Goal: Information Seeking & Learning: Learn about a topic

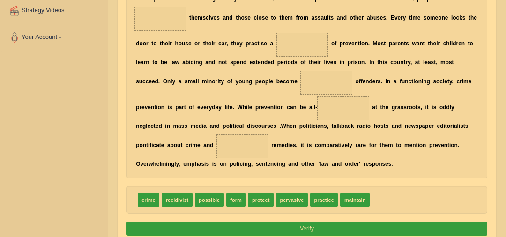
scroll to position [183, 0]
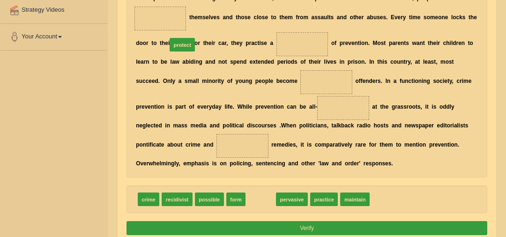
drag, startPoint x: 257, startPoint y: 196, endPoint x: 165, endPoint y: 14, distance: 203.9
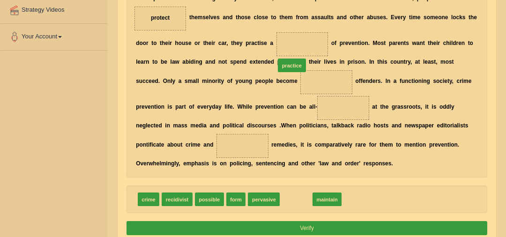
drag, startPoint x: 283, startPoint y: 201, endPoint x: 278, endPoint y: 40, distance: 160.3
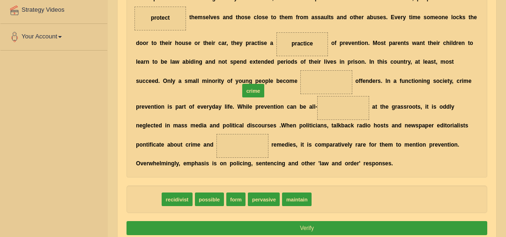
drag, startPoint x: 149, startPoint y: 197, endPoint x: 268, endPoint y: 71, distance: 173.0
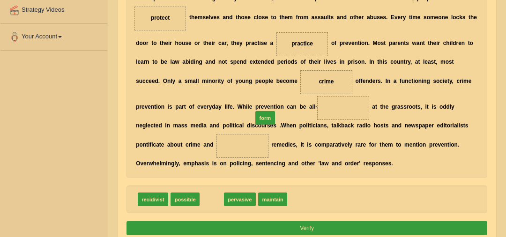
drag, startPoint x: 209, startPoint y: 198, endPoint x: 272, endPoint y: 102, distance: 114.8
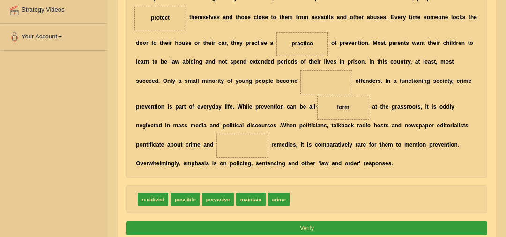
click at [246, 202] on span "maintain" at bounding box center [250, 200] width 29 height 14
drag, startPoint x: 272, startPoint y: 192, endPoint x: 256, endPoint y: 73, distance: 119.6
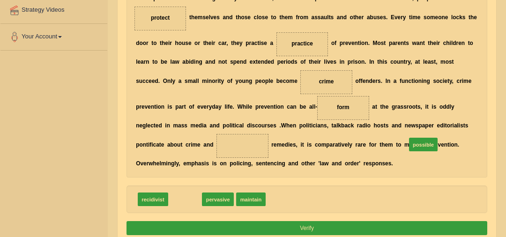
drag, startPoint x: 174, startPoint y: 199, endPoint x: 454, endPoint y: 134, distance: 287.6
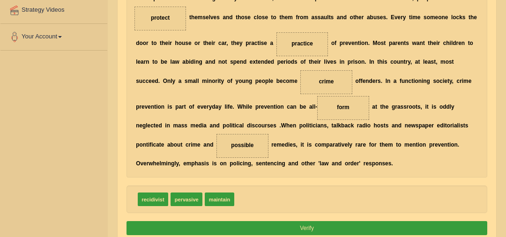
click at [275, 223] on button "Verify" at bounding box center [307, 228] width 361 height 14
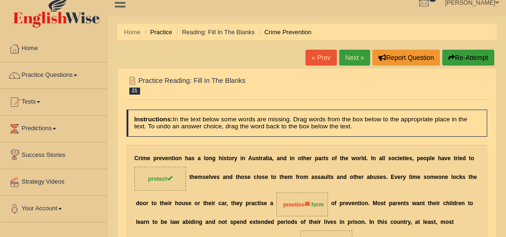
scroll to position [0, 0]
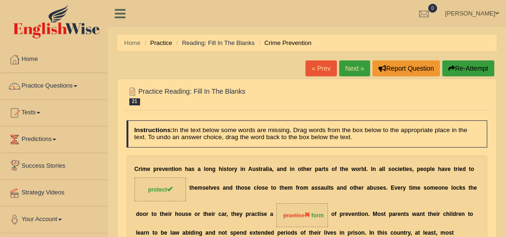
click at [352, 70] on link "Next »" at bounding box center [354, 68] width 31 height 16
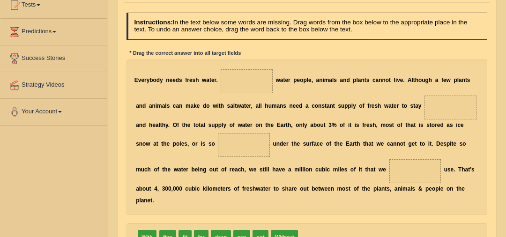
drag, startPoint x: 277, startPoint y: 224, endPoint x: 256, endPoint y: 104, distance: 121.8
click at [261, 121] on div "Instructions: In the text below some words are missing. Drag words from the box…" at bounding box center [306, 144] width 365 height 270
click at [242, 60] on div "E v e r y b o d y n e e d s f r e s h w a t e r . w a t e r p e o p l e , a n i…" at bounding box center [307, 138] width 361 height 156
drag, startPoint x: 287, startPoint y: 229, endPoint x: 242, endPoint y: 57, distance: 177.9
click at [242, 57] on div "Instructions: In the text below some words are missing. Drag words from the box…" at bounding box center [306, 144] width 365 height 270
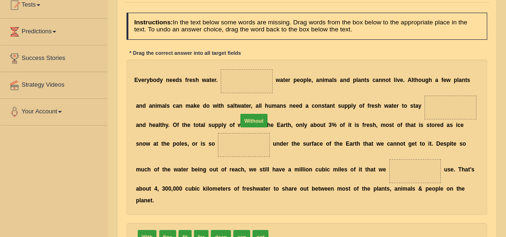
drag, startPoint x: 287, startPoint y: 224, endPoint x: 247, endPoint y: 79, distance: 150.2
drag, startPoint x: 183, startPoint y: 223, endPoint x: 440, endPoint y: 104, distance: 283.9
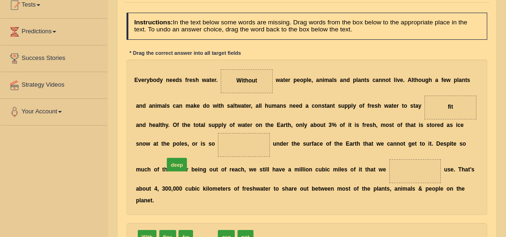
drag, startPoint x: 201, startPoint y: 224, endPoint x: 165, endPoint y: 136, distance: 94.6
drag, startPoint x: 203, startPoint y: 222, endPoint x: 340, endPoint y: 168, distance: 146.8
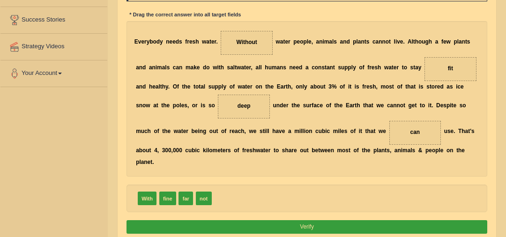
scroll to position [150, 0]
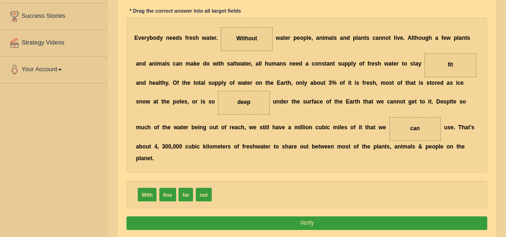
click at [318, 216] on button "Verify" at bounding box center [307, 223] width 361 height 14
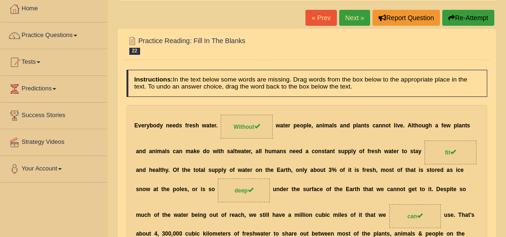
scroll to position [49, 0]
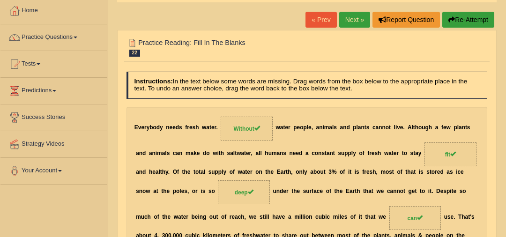
click at [349, 19] on link "Next »" at bounding box center [354, 20] width 31 height 16
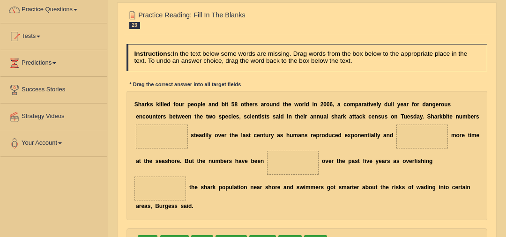
scroll to position [81, 0]
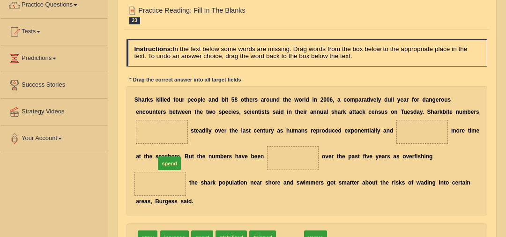
drag, startPoint x: 283, startPoint y: 213, endPoint x: 140, endPoint y: 125, distance: 167.2
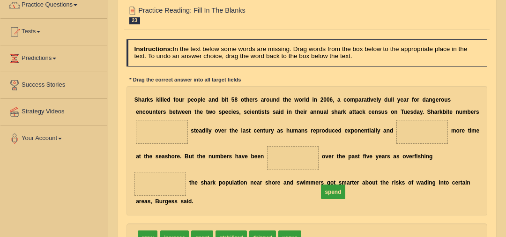
drag, startPoint x: 153, startPoint y: 130, endPoint x: 367, endPoint y: 205, distance: 226.9
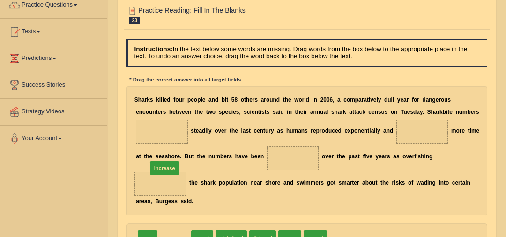
drag, startPoint x: 174, startPoint y: 210, endPoint x: 162, endPoint y: 128, distance: 83.4
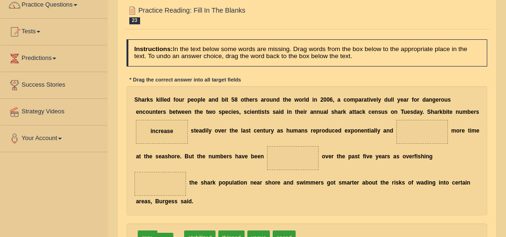
drag, startPoint x: 162, startPoint y: 211, endPoint x: 152, endPoint y: 214, distance: 10.2
drag, startPoint x: 303, startPoint y: 194, endPoint x: 422, endPoint y: 123, distance: 138.0
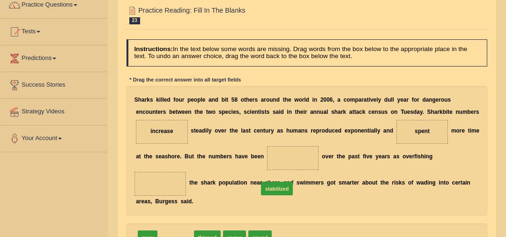
drag, startPoint x: 169, startPoint y: 209, endPoint x: 298, endPoint y: 149, distance: 141.7
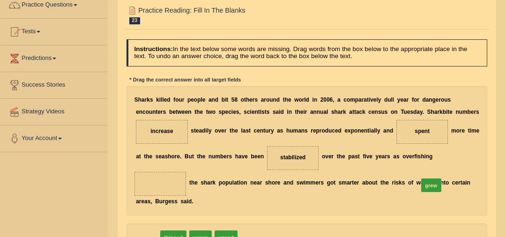
drag, startPoint x: 146, startPoint y: 212, endPoint x: 480, endPoint y: 150, distance: 339.2
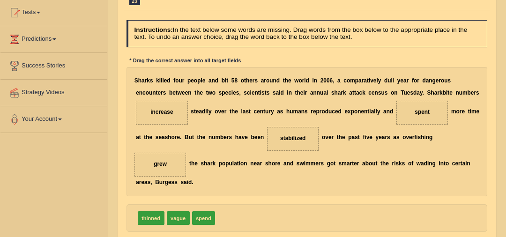
scroll to position [111, 0]
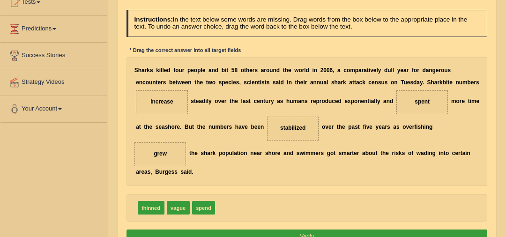
click at [337, 230] on button "Verify" at bounding box center [307, 237] width 361 height 14
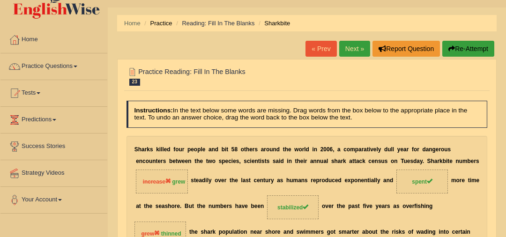
scroll to position [0, 0]
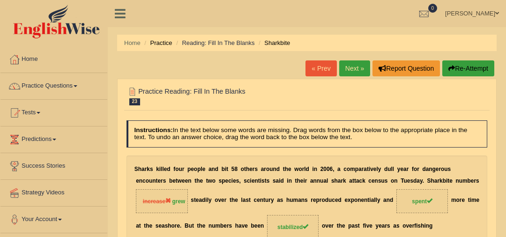
click at [348, 65] on link "Next »" at bounding box center [354, 68] width 31 height 16
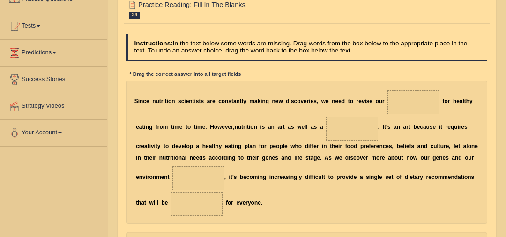
scroll to position [109, 0]
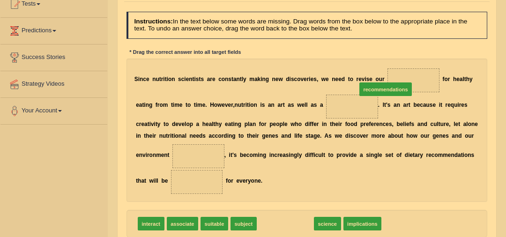
drag, startPoint x: 293, startPoint y: 225, endPoint x: 411, endPoint y: 67, distance: 197.2
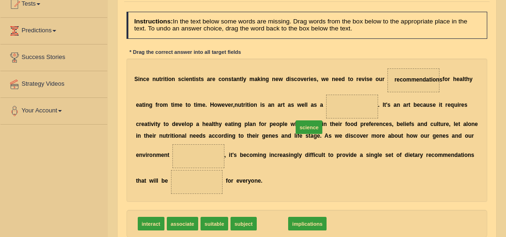
drag, startPoint x: 268, startPoint y: 224, endPoint x: 318, endPoint y: 103, distance: 131.0
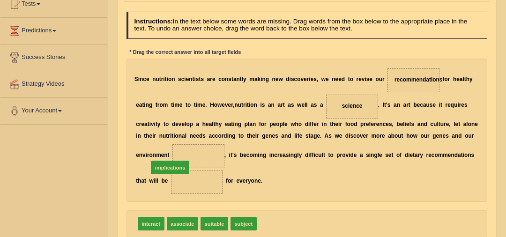
drag, startPoint x: 278, startPoint y: 220, endPoint x: 151, endPoint y: 153, distance: 143.4
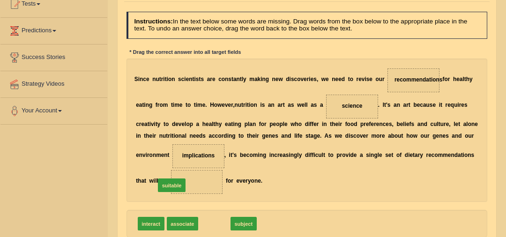
drag, startPoint x: 209, startPoint y: 221, endPoint x: 155, endPoint y: 173, distance: 72.0
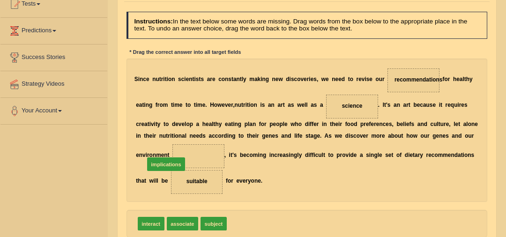
drag, startPoint x: 242, startPoint y: 224, endPoint x: 146, endPoint y: 154, distance: 119.4
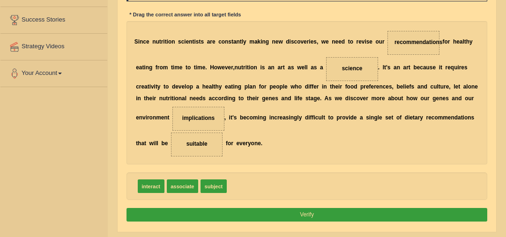
scroll to position [157, 0]
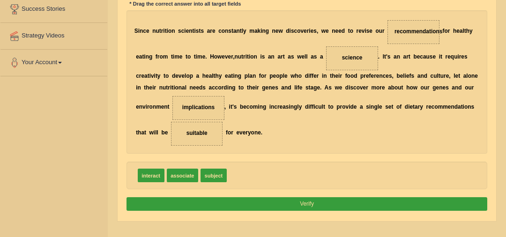
click at [289, 202] on button "Verify" at bounding box center [307, 204] width 361 height 14
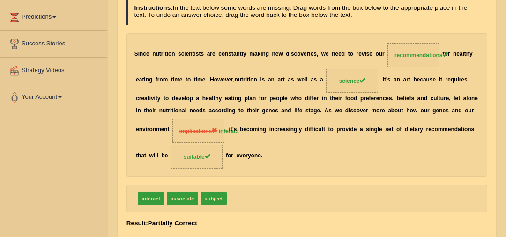
scroll to position [0, 0]
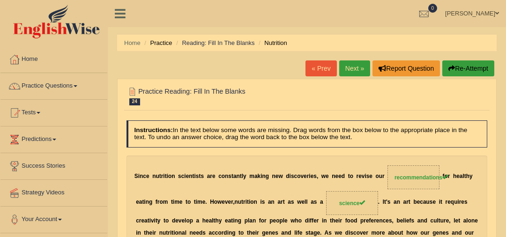
click at [361, 69] on link "Next »" at bounding box center [354, 68] width 31 height 16
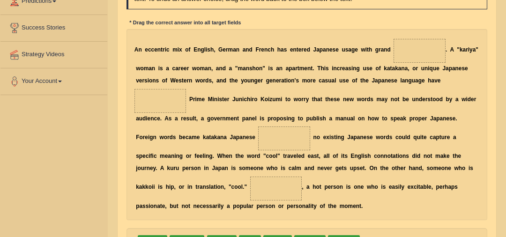
scroll to position [142, 0]
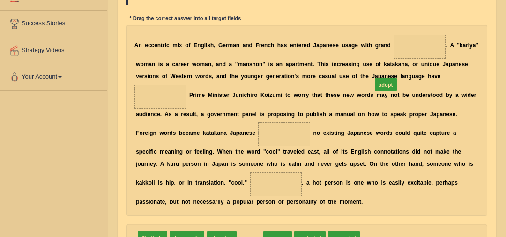
drag, startPoint x: 246, startPoint y: 221, endPoint x: 407, endPoint y: 41, distance: 240.9
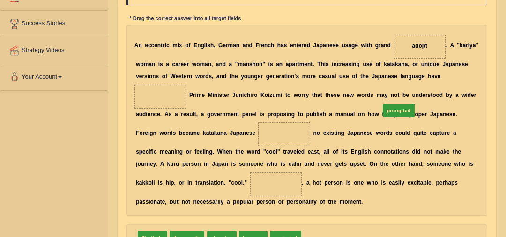
drag, startPoint x: 306, startPoint y: 224, endPoint x: 399, endPoint y: 75, distance: 175.9
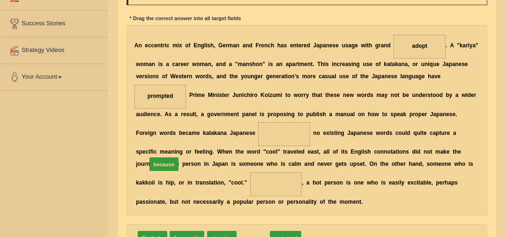
drag, startPoint x: 249, startPoint y: 223, endPoint x: 142, endPoint y: 134, distance: 138.8
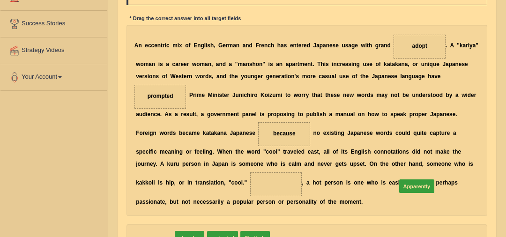
drag, startPoint x: 150, startPoint y: 223, endPoint x: 458, endPoint y: 163, distance: 313.8
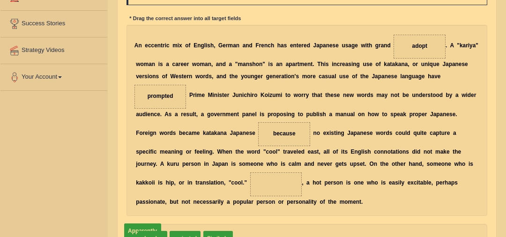
drag, startPoint x: 419, startPoint y: 169, endPoint x: 269, endPoint y: 231, distance: 162.2
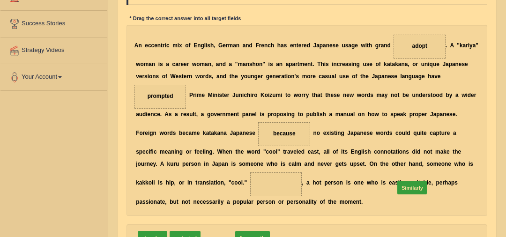
drag, startPoint x: 293, startPoint y: 195, endPoint x: 447, endPoint y: 168, distance: 156.1
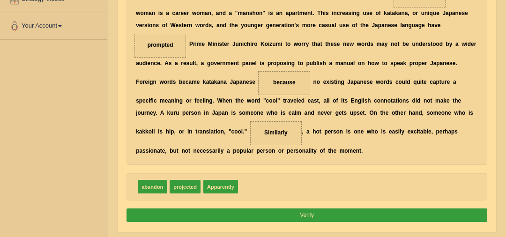
scroll to position [195, 0]
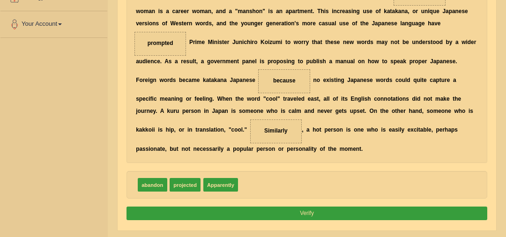
click at [409, 207] on button "Verify" at bounding box center [307, 214] width 361 height 14
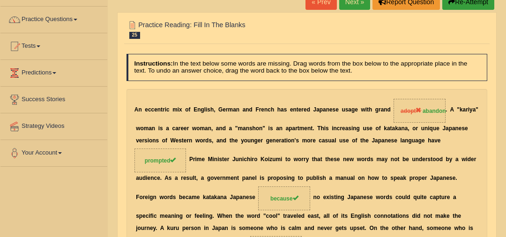
scroll to position [52, 0]
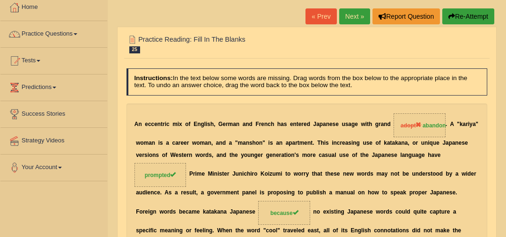
click at [364, 16] on link "Next »" at bounding box center [354, 16] width 31 height 16
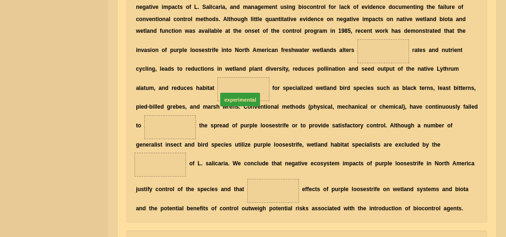
scroll to position [166, 0]
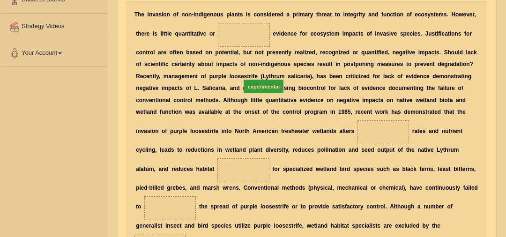
drag, startPoint x: 463, startPoint y: 223, endPoint x: 222, endPoint y: 30, distance: 309.0
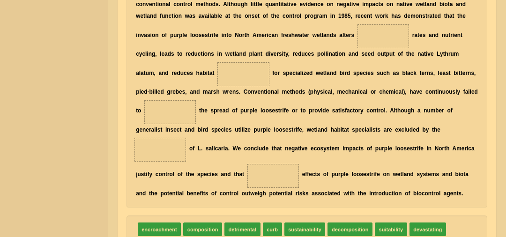
scroll to position [258, 0]
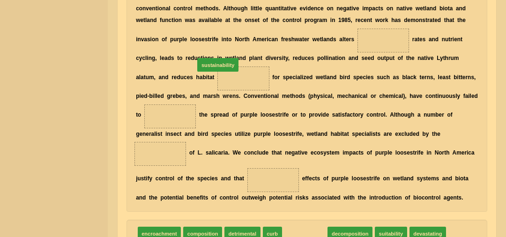
drag, startPoint x: 309, startPoint y: 223, endPoint x: 207, endPoint y: 24, distance: 223.4
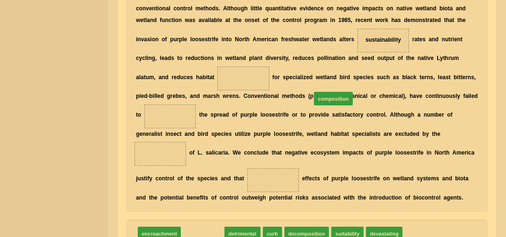
drag, startPoint x: 209, startPoint y: 219, endPoint x: 363, endPoint y: 60, distance: 221.4
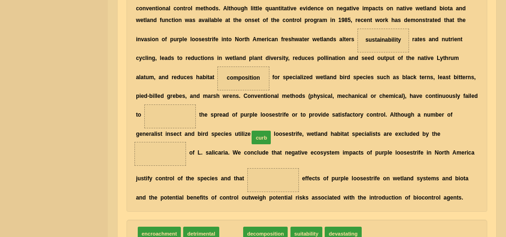
drag, startPoint x: 226, startPoint y: 220, endPoint x: 262, endPoint y: 104, distance: 121.2
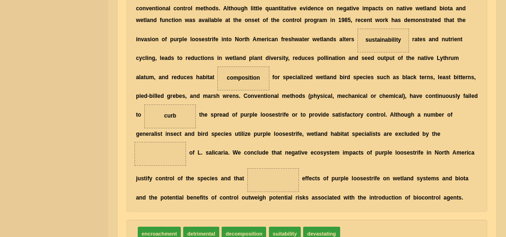
click at [235, 227] on span "decomposition" at bounding box center [244, 234] width 45 height 14
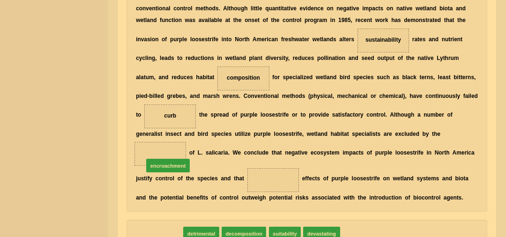
drag, startPoint x: 174, startPoint y: 223, endPoint x: 185, endPoint y: 142, distance: 80.8
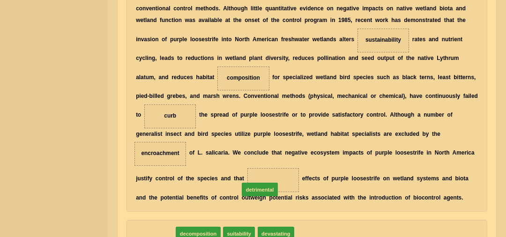
drag, startPoint x: 165, startPoint y: 219, endPoint x: 288, endPoint y: 168, distance: 133.1
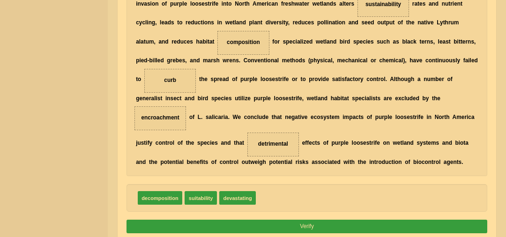
click at [336, 220] on button "Verify" at bounding box center [307, 227] width 361 height 14
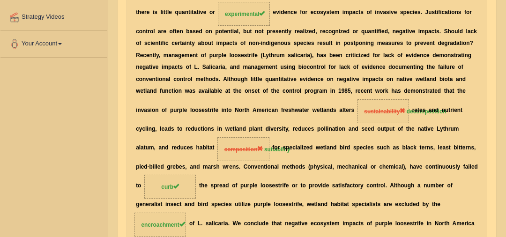
scroll to position [0, 0]
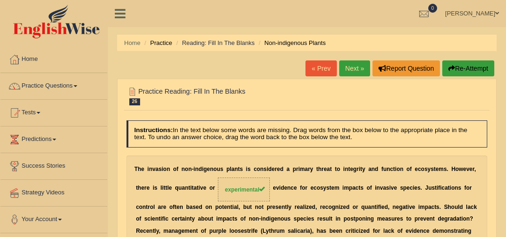
click at [356, 69] on link "Next »" at bounding box center [354, 68] width 31 height 16
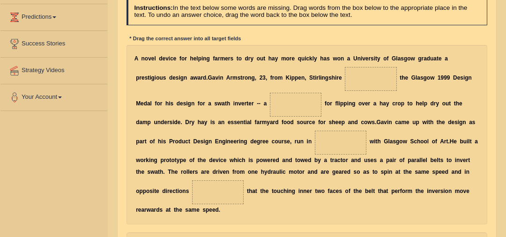
scroll to position [132, 0]
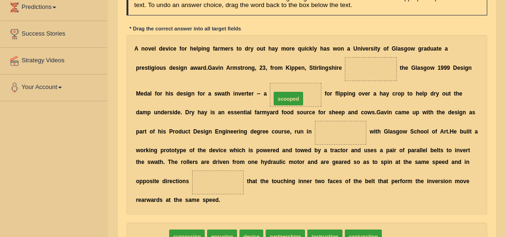
drag, startPoint x: 148, startPoint y: 227, endPoint x: 308, endPoint y: 65, distance: 227.6
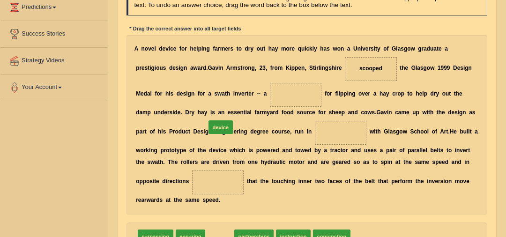
drag, startPoint x: 216, startPoint y: 222, endPoint x: 217, endPoint y: 94, distance: 128.4
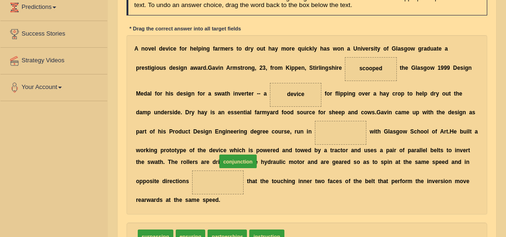
drag, startPoint x: 307, startPoint y: 223, endPoint x: 229, endPoint y: 134, distance: 117.5
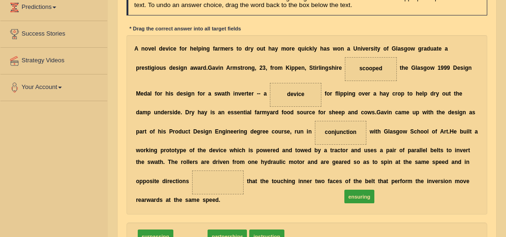
drag, startPoint x: 182, startPoint y: 223, endPoint x: 395, endPoint y: 172, distance: 219.7
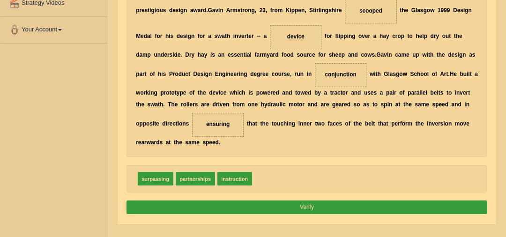
scroll to position [209, 0]
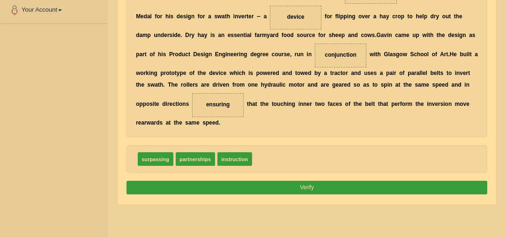
click at [387, 181] on button "Verify" at bounding box center [307, 188] width 361 height 14
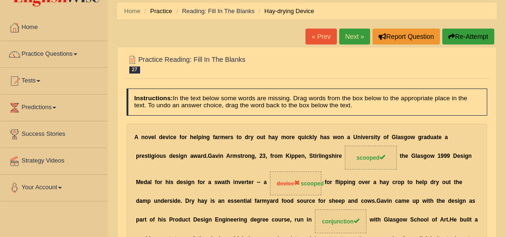
scroll to position [32, 0]
click at [352, 37] on link "Next »" at bounding box center [354, 37] width 31 height 16
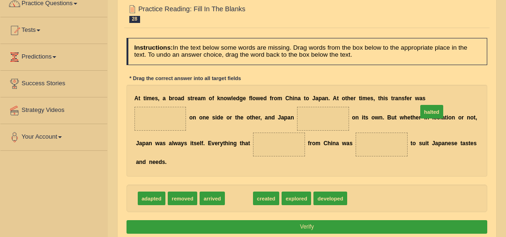
drag, startPoint x: 234, startPoint y: 198, endPoint x: 461, endPoint y: 97, distance: 248.5
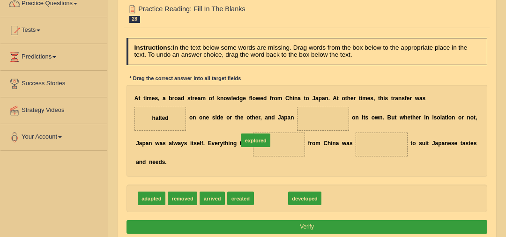
drag, startPoint x: 267, startPoint y: 201, endPoint x: 249, endPoint y: 132, distance: 70.7
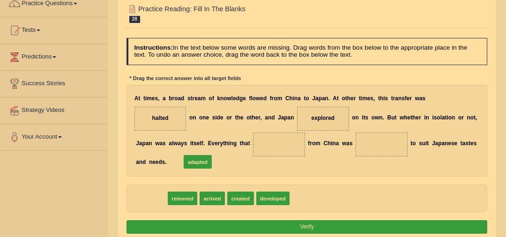
drag, startPoint x: 154, startPoint y: 201, endPoint x: 209, endPoint y: 158, distance: 69.1
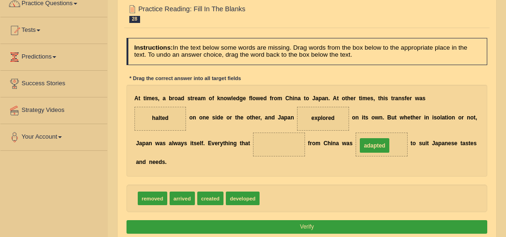
drag, startPoint x: 204, startPoint y: 157, endPoint x: 318, endPoint y: 158, distance: 114.3
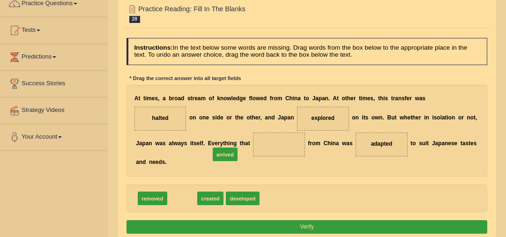
drag, startPoint x: 192, startPoint y: 174, endPoint x: 223, endPoint y: 150, distance: 39.4
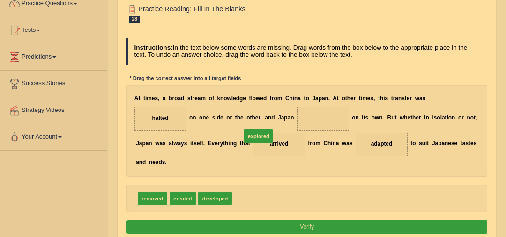
drag, startPoint x: 259, startPoint y: 151, endPoint x: 256, endPoint y: 126, distance: 24.9
click at [272, 225] on button "Verify" at bounding box center [307, 227] width 361 height 14
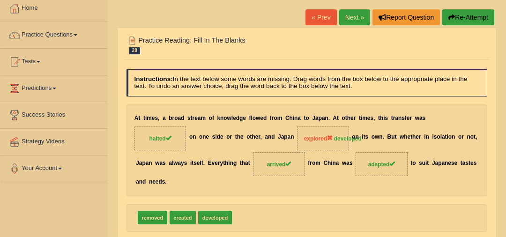
scroll to position [51, 0]
click at [351, 21] on link "Next »" at bounding box center [354, 17] width 31 height 16
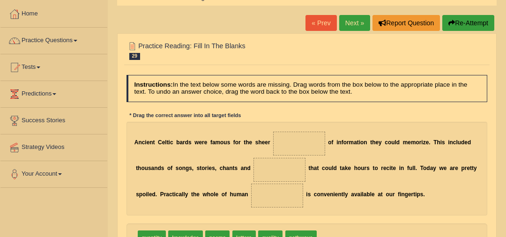
scroll to position [74, 0]
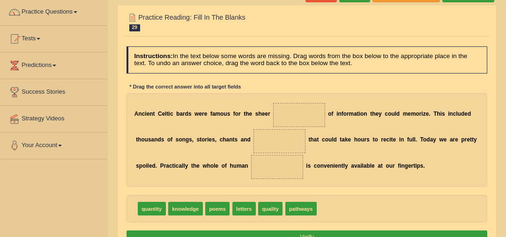
click at [178, 208] on span "knowledge" at bounding box center [185, 209] width 35 height 14
drag, startPoint x: 145, startPoint y: 206, endPoint x: 301, endPoint y: 106, distance: 185.6
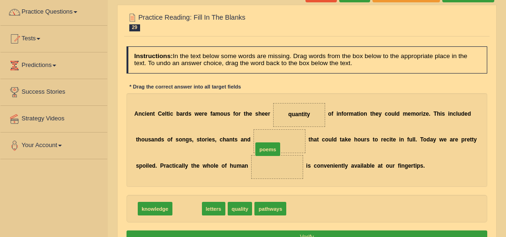
drag, startPoint x: 184, startPoint y: 208, endPoint x: 279, endPoint y: 138, distance: 118.0
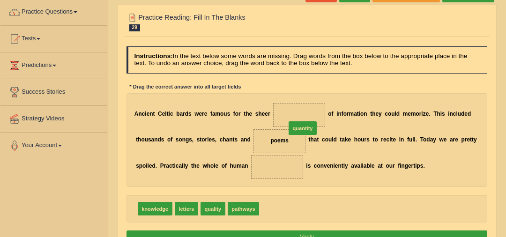
drag, startPoint x: 268, startPoint y: 207, endPoint x: 294, endPoint y: 105, distance: 104.7
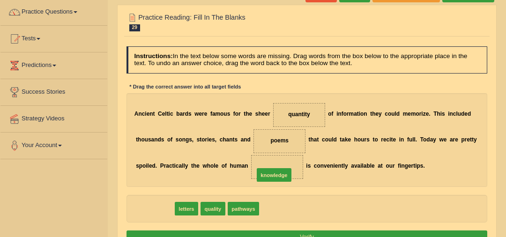
drag, startPoint x: 151, startPoint y: 209, endPoint x: 291, endPoint y: 170, distance: 145.5
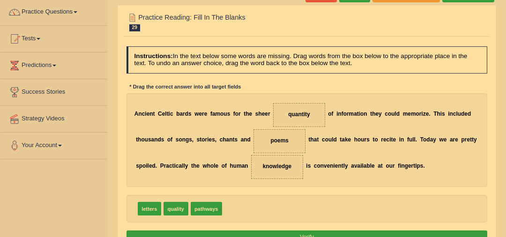
click at [335, 231] on button "Verify" at bounding box center [307, 238] width 361 height 14
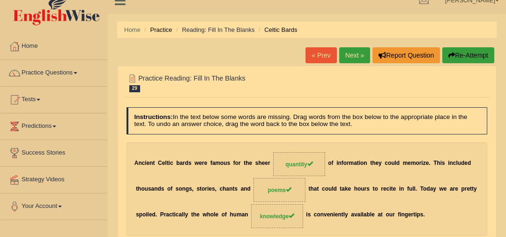
scroll to position [5, 0]
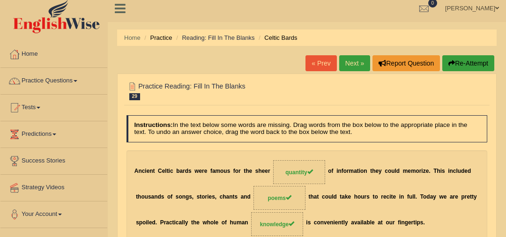
click at [349, 60] on link "Next »" at bounding box center [354, 63] width 31 height 16
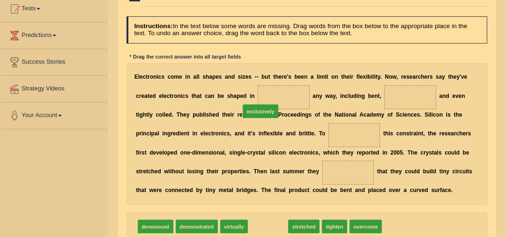
drag, startPoint x: 268, startPoint y: 227, endPoint x: 259, endPoint y: 91, distance: 135.7
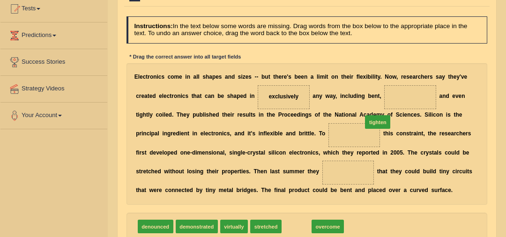
drag, startPoint x: 286, startPoint y: 224, endPoint x: 378, endPoint y: 96, distance: 158.1
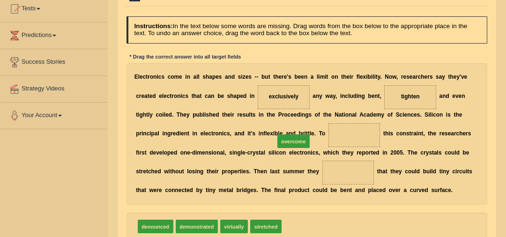
drag, startPoint x: 295, startPoint y: 228, endPoint x: 287, endPoint y: 127, distance: 100.6
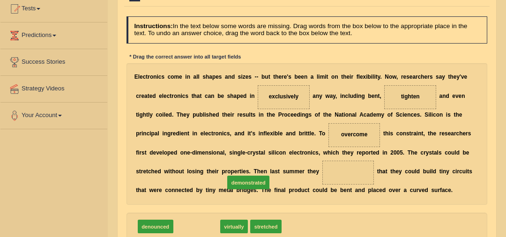
drag, startPoint x: 200, startPoint y: 226, endPoint x: 269, endPoint y: 172, distance: 87.9
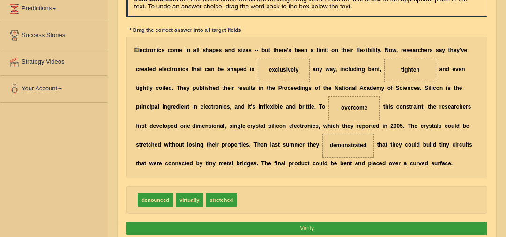
scroll to position [140, 0]
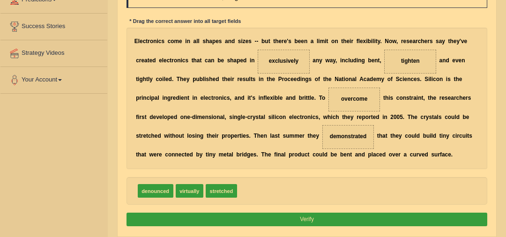
click at [364, 221] on button "Verify" at bounding box center [307, 220] width 361 height 14
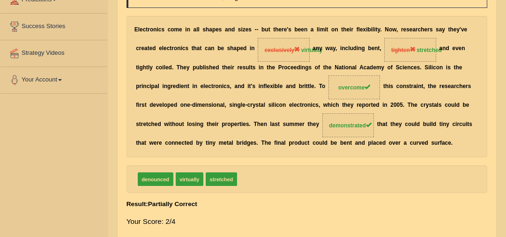
scroll to position [0, 0]
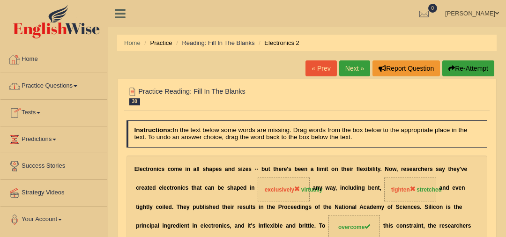
click at [77, 87] on link "Practice Questions" at bounding box center [53, 84] width 107 height 23
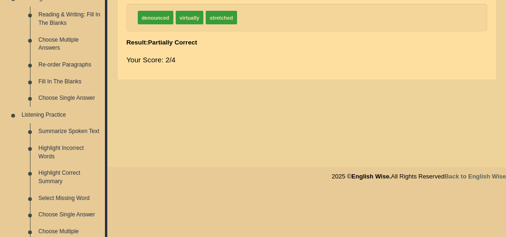
scroll to position [272, 0]
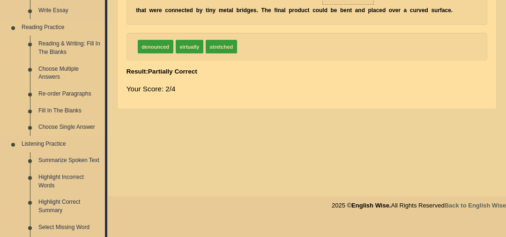
click at [77, 96] on link "Re-order Paragraphs" at bounding box center [69, 94] width 71 height 17
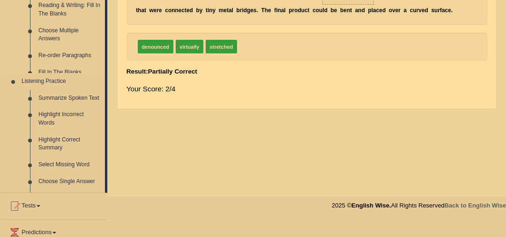
scroll to position [155, 0]
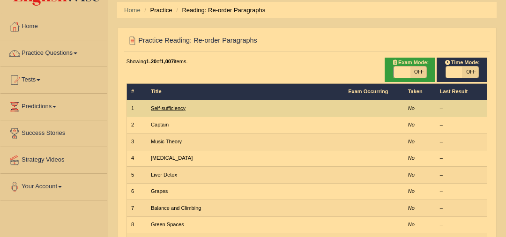
click at [165, 106] on link "Self-sufficiency" at bounding box center [168, 108] width 35 height 6
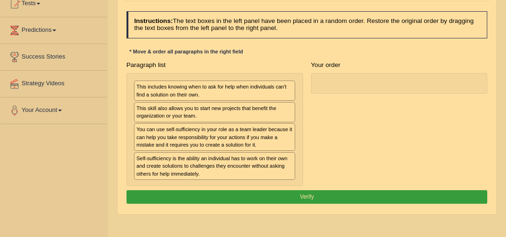
scroll to position [106, 0]
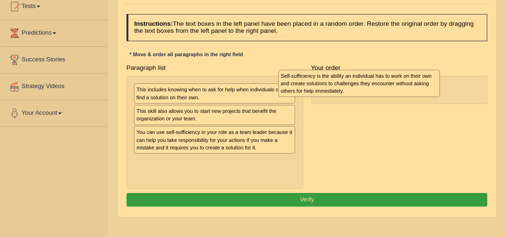
drag, startPoint x: 231, startPoint y: 170, endPoint x: 410, endPoint y: 91, distance: 194.9
click at [410, 91] on div "Self-sufficiency is the ability an individual has to work on their own and crea…" at bounding box center [359, 83] width 162 height 27
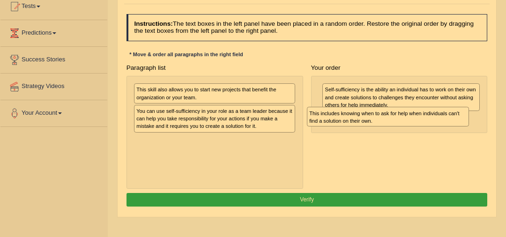
drag, startPoint x: 221, startPoint y: 99, endPoint x: 434, endPoint y: 132, distance: 215.7
click at [434, 132] on div "Paragraph list This includes knowing when to ask for help when individuals can'…" at bounding box center [306, 125] width 369 height 128
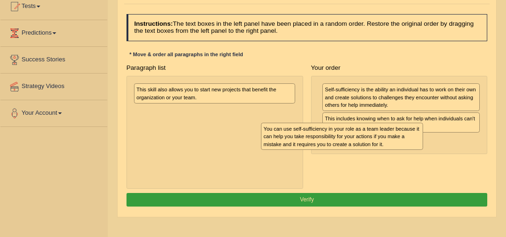
drag, startPoint x: 203, startPoint y: 119, endPoint x: 388, endPoint y: 162, distance: 190.5
click at [388, 162] on div "Paragraph list This skill also allows you to start new projects that benefit th…" at bounding box center [306, 125] width 369 height 128
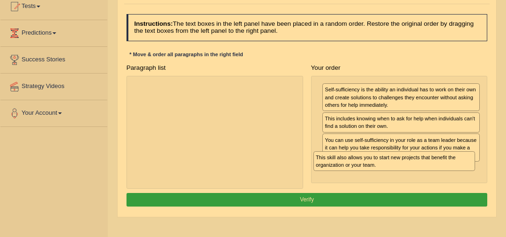
drag, startPoint x: 195, startPoint y: 94, endPoint x: 424, endPoint y: 182, distance: 245.0
click at [424, 182] on div "Paragraph list This skill also allows you to start new projects that benefit th…" at bounding box center [306, 125] width 369 height 128
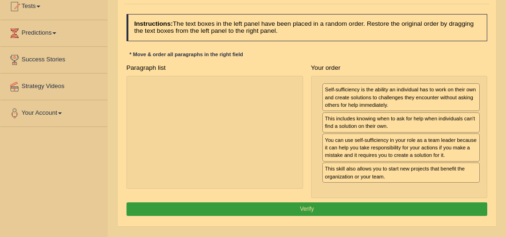
click at [390, 202] on button "Verify" at bounding box center [307, 209] width 361 height 14
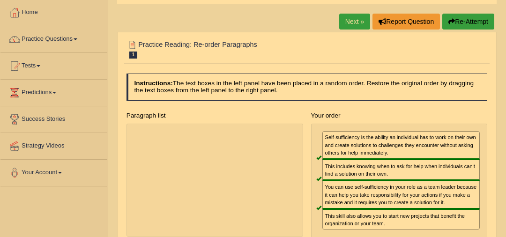
scroll to position [0, 0]
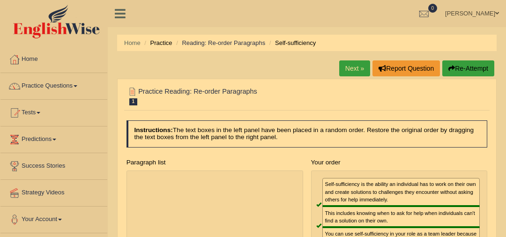
click at [353, 68] on link "Next »" at bounding box center [354, 68] width 31 height 16
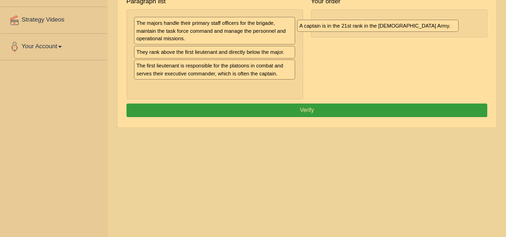
drag, startPoint x: 246, startPoint y: 52, endPoint x: 439, endPoint y: 24, distance: 194.6
click at [439, 24] on div "A captain is in the 21st rank in the [DEMOGRAPHIC_DATA] Army." at bounding box center [378, 26] width 162 height 12
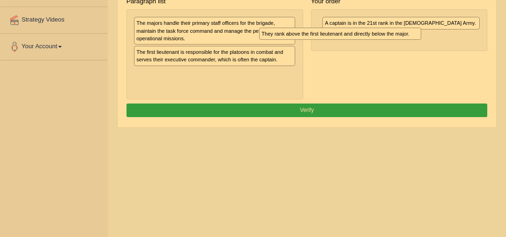
drag, startPoint x: 277, startPoint y: 51, endPoint x: 441, endPoint y: 39, distance: 163.9
click at [441, 39] on div "Paragraph list The majors handle their primary staff officers for the brigade, …" at bounding box center [306, 46] width 369 height 105
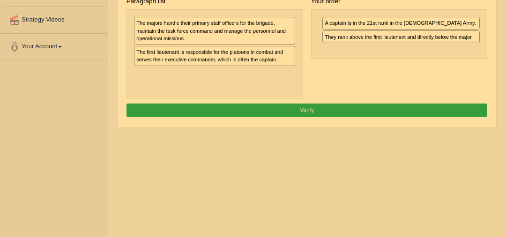
scroll to position [163, 0]
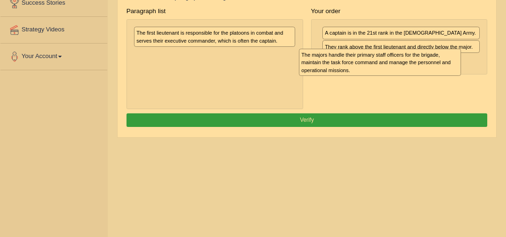
drag, startPoint x: 261, startPoint y: 40, endPoint x: 486, endPoint y: 70, distance: 226.4
click at [486, 70] on div "Paragraph list The majors handle their primary staff officers for the brigade, …" at bounding box center [306, 56] width 369 height 105
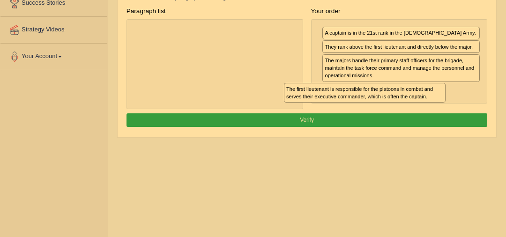
drag, startPoint x: 203, startPoint y: 36, endPoint x: 382, endPoint y: 106, distance: 191.9
click at [382, 106] on div "Paragraph list The first lieutenant is responsible for the platoons in combat a…" at bounding box center [306, 56] width 369 height 105
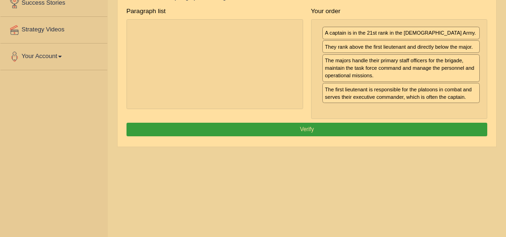
click at [381, 123] on button "Verify" at bounding box center [307, 130] width 361 height 14
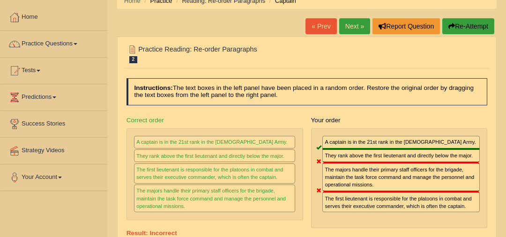
scroll to position [39, 0]
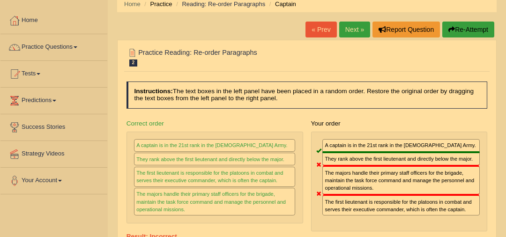
click at [353, 25] on link "Next »" at bounding box center [354, 30] width 31 height 16
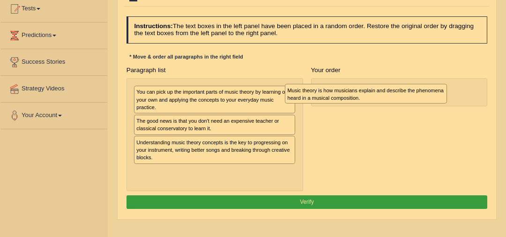
drag, startPoint x: 241, startPoint y: 149, endPoint x: 421, endPoint y: 102, distance: 186.0
click at [421, 102] on div "Music theory is how musicians explain and describe the phenomena heard in a mus…" at bounding box center [366, 94] width 162 height 20
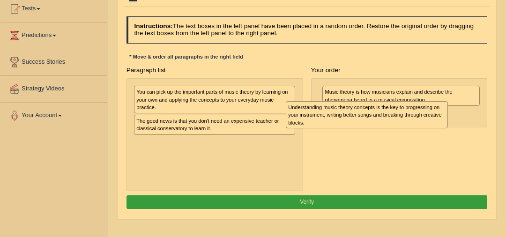
drag, startPoint x: 249, startPoint y: 148, endPoint x: 443, endPoint y: 117, distance: 196.4
click at [443, 117] on div "Understanding music theory concepts is the key to progressing on your instrumen…" at bounding box center [367, 114] width 162 height 27
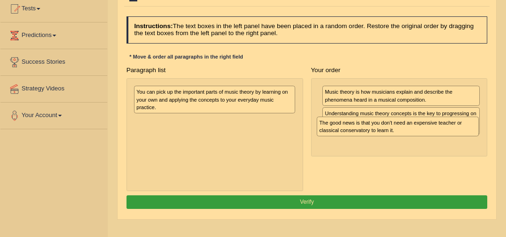
drag, startPoint x: 264, startPoint y: 126, endPoint x: 480, endPoint y: 138, distance: 216.3
click at [480, 138] on div "Paragraph list You can pick up the important parts of music theory by learning …" at bounding box center [306, 127] width 369 height 128
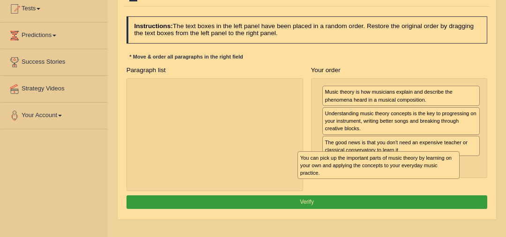
drag, startPoint x: 270, startPoint y: 109, endPoint x: 444, endPoint y: 179, distance: 188.1
click at [444, 179] on div "Paragraph list You can pick up the important parts of music theory by learning …" at bounding box center [306, 127] width 369 height 128
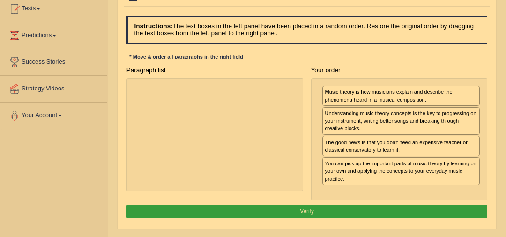
click at [427, 212] on button "Verify" at bounding box center [307, 212] width 361 height 14
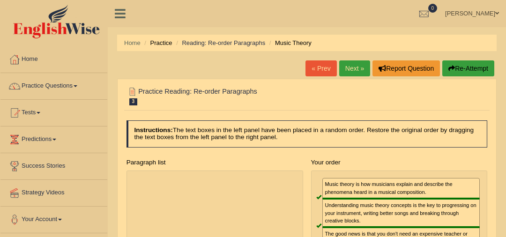
click at [350, 67] on link "Next »" at bounding box center [354, 68] width 31 height 16
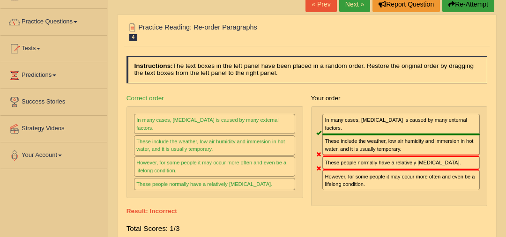
click at [354, 3] on link "Next »" at bounding box center [354, 4] width 31 height 16
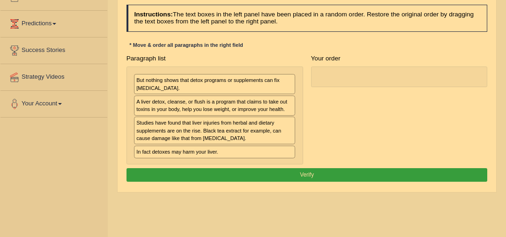
scroll to position [121, 0]
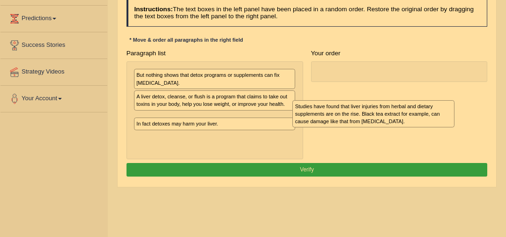
drag, startPoint x: 194, startPoint y: 130, endPoint x: 384, endPoint y: 129, distance: 189.3
click at [384, 129] on div "Paragraph list But nothing shows that detox programs or supplements can fix liv…" at bounding box center [306, 102] width 369 height 113
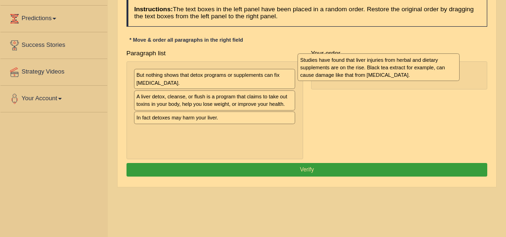
drag, startPoint x: 260, startPoint y: 121, endPoint x: 438, endPoint y: 67, distance: 186.6
click at [438, 67] on div "Studies have found that liver injuries from herbal and dietary supplements are …" at bounding box center [379, 66] width 162 height 27
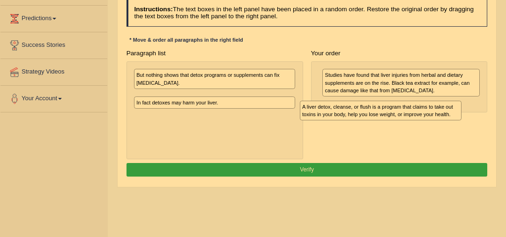
drag, startPoint x: 296, startPoint y: 108, endPoint x: 486, endPoint y: 105, distance: 190.7
click at [462, 107] on div "A liver detox, cleanse, or flush is a program that claims to take out toxins in…" at bounding box center [381, 111] width 162 height 20
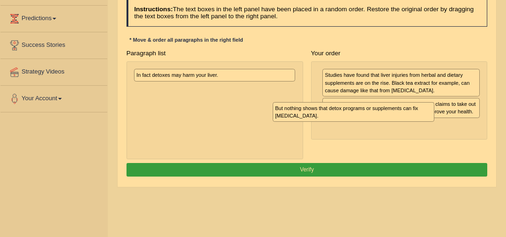
drag, startPoint x: 251, startPoint y: 76, endPoint x: 447, endPoint y: 132, distance: 204.1
click at [447, 132] on div "Paragraph list But nothing shows that detox programs or supplements can fix liv…" at bounding box center [306, 102] width 369 height 113
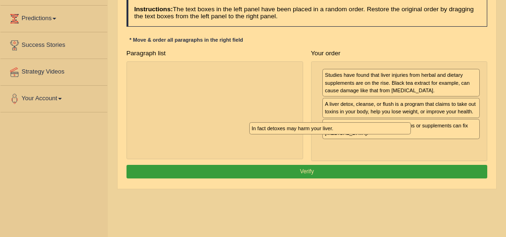
drag, startPoint x: 270, startPoint y: 87, endPoint x: 411, endPoint y: 152, distance: 155.3
click at [411, 152] on div "Paragraph list In fact detoxes may harm your liver. Correct order A liver detox…" at bounding box center [306, 103] width 369 height 115
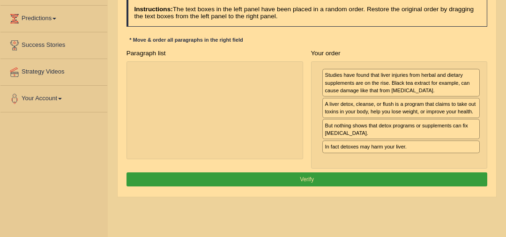
click at [395, 181] on button "Verify" at bounding box center [307, 179] width 361 height 14
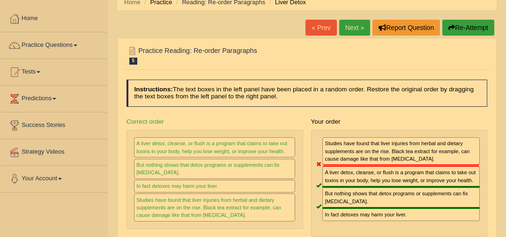
scroll to position [36, 0]
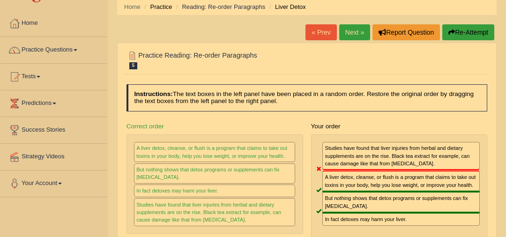
click at [353, 30] on link "Next »" at bounding box center [354, 32] width 31 height 16
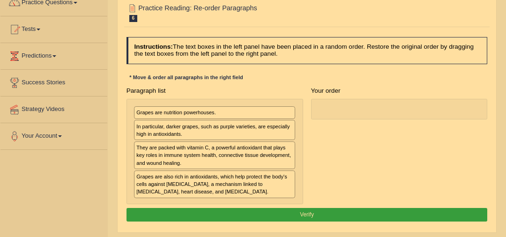
scroll to position [109, 0]
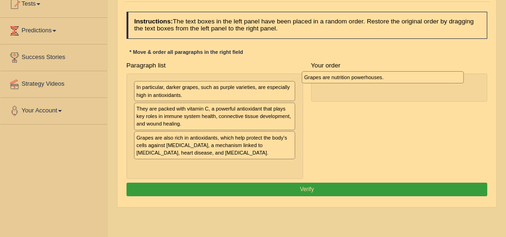
drag, startPoint x: 218, startPoint y: 89, endPoint x: 418, endPoint y: 82, distance: 200.7
click at [418, 82] on div "Grapes are nutrition powerhouses." at bounding box center [383, 77] width 162 height 12
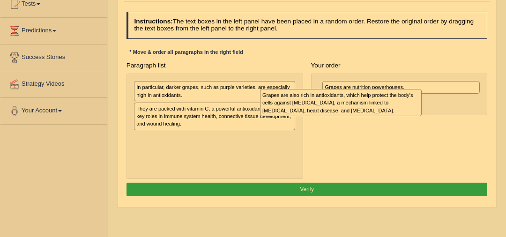
drag, startPoint x: 261, startPoint y: 143, endPoint x: 474, endPoint y: 104, distance: 215.9
click at [422, 103] on div "Grapes are also rich in antioxidants, which help protect the body's cells again…" at bounding box center [341, 102] width 162 height 27
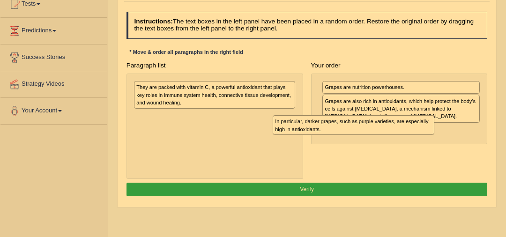
drag, startPoint x: 231, startPoint y: 88, endPoint x: 409, endPoint y: 138, distance: 184.5
click at [408, 135] on div "In particular, darker grapes, such as purple varieties, are especially high in …" at bounding box center [354, 125] width 162 height 20
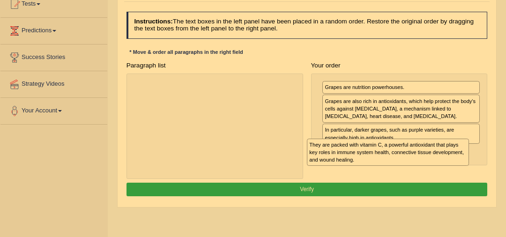
drag, startPoint x: 250, startPoint y: 96, endPoint x: 459, endPoint y: 168, distance: 220.5
click at [458, 168] on div "Paragraph list They are packed with vitamin C, a powerful antioxidant that play…" at bounding box center [306, 119] width 369 height 120
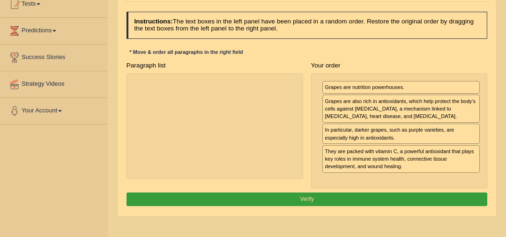
click at [417, 194] on button "Verify" at bounding box center [307, 200] width 361 height 14
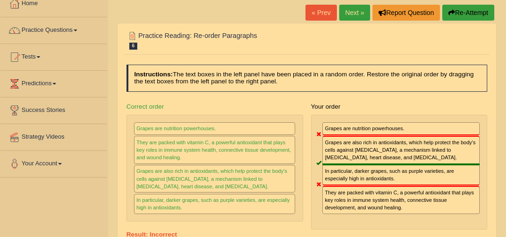
scroll to position [46, 0]
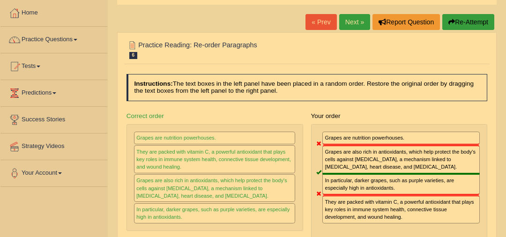
click at [356, 24] on link "Next »" at bounding box center [354, 22] width 31 height 16
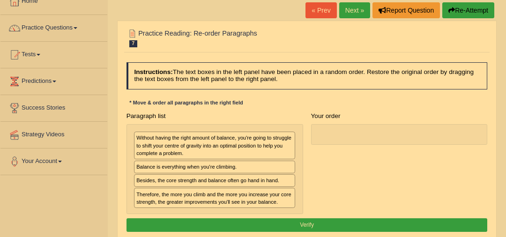
scroll to position [77, 0]
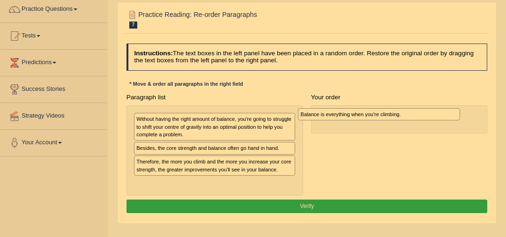
drag, startPoint x: 214, startPoint y: 147, endPoint x: 415, endPoint y: 118, distance: 203.6
click at [415, 118] on div "Balance is everything when you're climbing." at bounding box center [379, 114] width 162 height 12
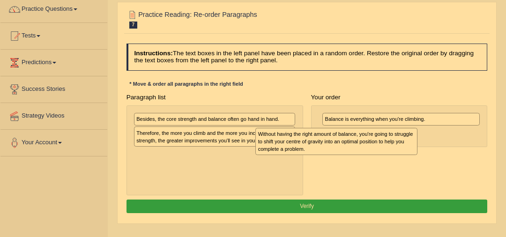
drag, startPoint x: 256, startPoint y: 129, endPoint x: 440, endPoint y: 151, distance: 185.4
click at [417, 151] on div "Without having the right amount of balance, you're going to struggle to shift y…" at bounding box center [336, 141] width 162 height 27
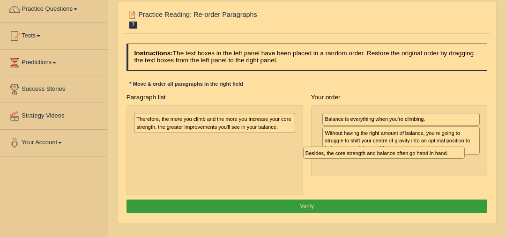
drag, startPoint x: 226, startPoint y: 119, endPoint x: 443, endPoint y: 171, distance: 223.4
click at [443, 171] on div "Paragraph list Besides, the core strength and balance often go hand in hand. Th…" at bounding box center [306, 142] width 369 height 105
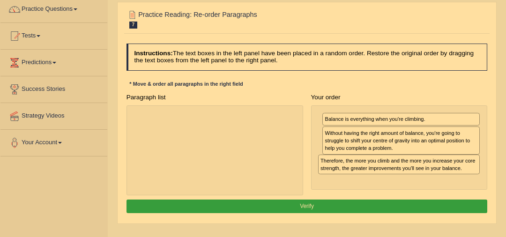
drag, startPoint x: 231, startPoint y: 119, endPoint x: 469, endPoint y: 181, distance: 245.9
click at [469, 180] on div "Paragraph list Therefore, the more you climb and the more you increase your cor…" at bounding box center [306, 142] width 369 height 105
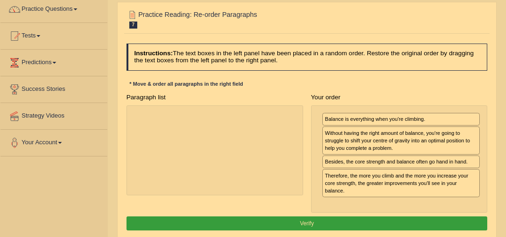
click at [399, 216] on button "Verify" at bounding box center [307, 223] width 361 height 14
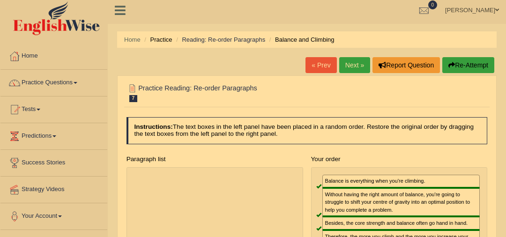
scroll to position [0, 0]
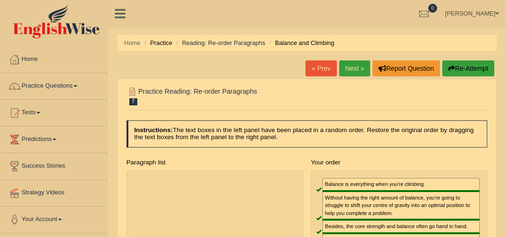
click at [355, 74] on link "Next »" at bounding box center [354, 68] width 31 height 16
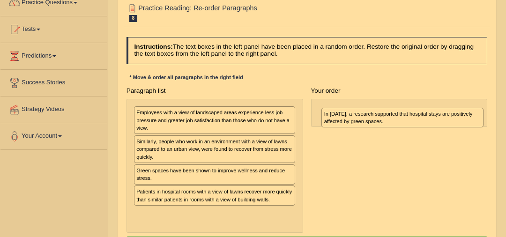
drag, startPoint x: 212, startPoint y: 116, endPoint x: 435, endPoint y: 119, distance: 223.1
click at [435, 120] on div "In [DATE], a research supported that hospital stays are positively affected by …" at bounding box center [402, 118] width 162 height 20
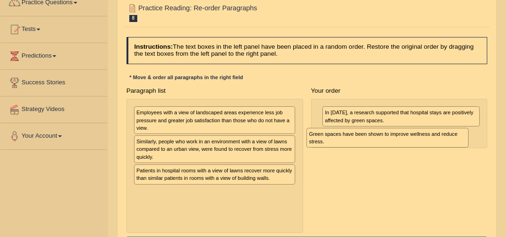
drag, startPoint x: 218, startPoint y: 177, endPoint x: 439, endPoint y: 148, distance: 222.1
click at [439, 148] on div "Paragraph list Employees with a view of landscaped areas experience less job pr…" at bounding box center [306, 158] width 369 height 149
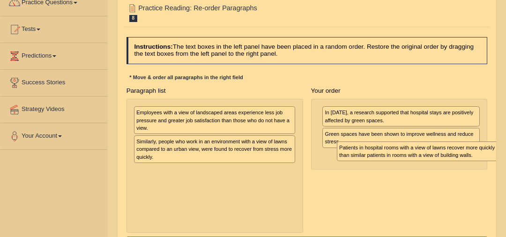
drag, startPoint x: 238, startPoint y: 178, endPoint x: 484, endPoint y: 165, distance: 245.4
click at [484, 165] on div "Paragraph list Employees with a view of landscaped areas experience less job pr…" at bounding box center [306, 158] width 369 height 149
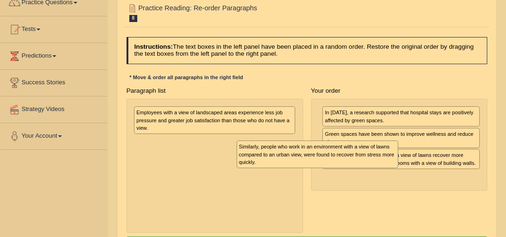
drag, startPoint x: 220, startPoint y: 151, endPoint x: 416, endPoint y: 171, distance: 196.8
click at [416, 171] on div "Paragraph list Employees with a view of landscaped areas experience less job pr…" at bounding box center [306, 158] width 369 height 149
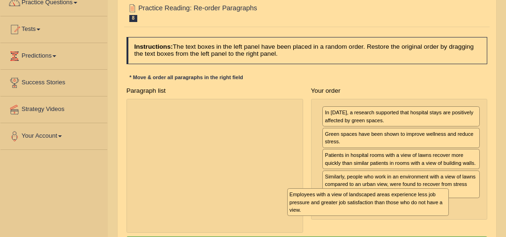
drag, startPoint x: 256, startPoint y: 120, endPoint x: 439, endPoint y: 221, distance: 208.0
click at [439, 221] on div "Paragraph list Employees with a view of landscaped areas experience less job pr…" at bounding box center [306, 158] width 369 height 149
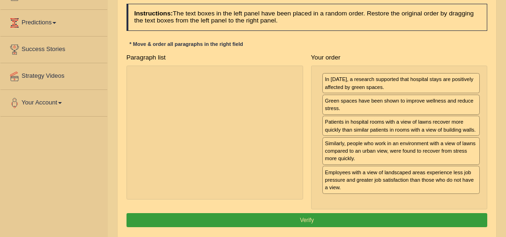
scroll to position [127, 0]
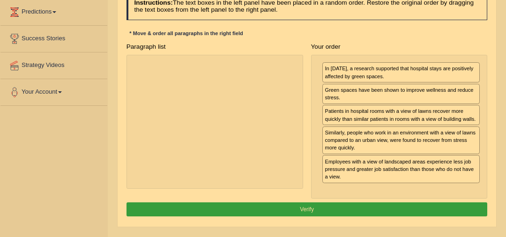
click at [438, 204] on button "Verify" at bounding box center [307, 209] width 361 height 14
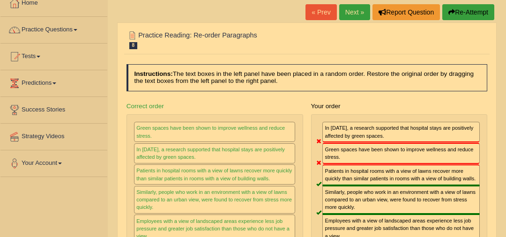
scroll to position [35, 0]
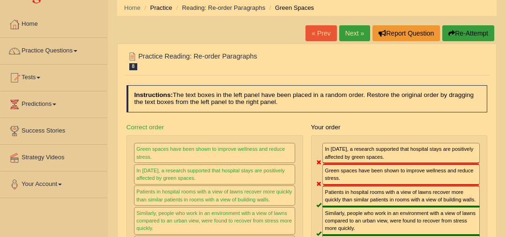
click at [355, 37] on link "Next »" at bounding box center [354, 33] width 31 height 16
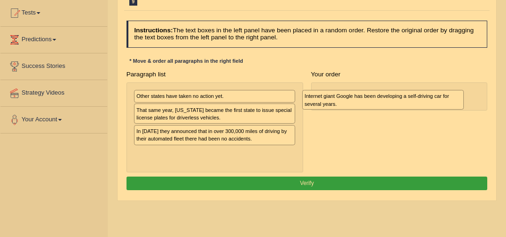
drag, startPoint x: 251, startPoint y: 136, endPoint x: 453, endPoint y: 105, distance: 203.8
click at [453, 105] on div "Internet giant Google has been developing a self-driving car for several years." at bounding box center [383, 100] width 162 height 20
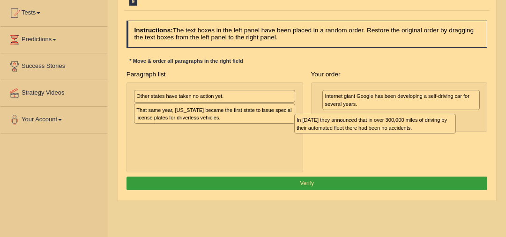
drag, startPoint x: 240, startPoint y: 135, endPoint x: 445, endPoint y: 132, distance: 204.8
click at [445, 132] on div "Paragraph list Other states have taken no action yet. That same year, Nevada be…" at bounding box center [306, 119] width 369 height 105
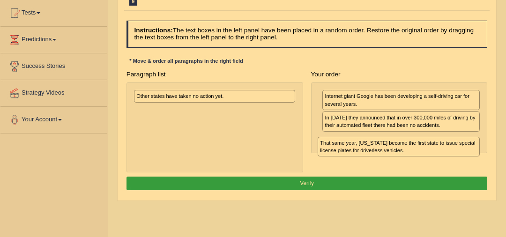
drag, startPoint x: 250, startPoint y: 111, endPoint x: 468, endPoint y: 156, distance: 223.1
click at [468, 156] on div "Paragraph list Other states have taken no action yet. That same year, Nevada be…" at bounding box center [306, 119] width 369 height 105
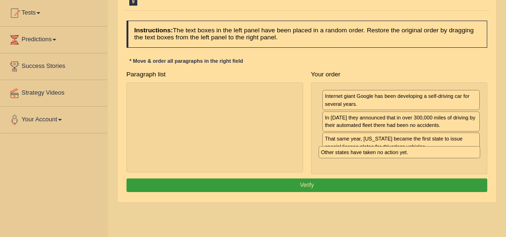
drag, startPoint x: 312, startPoint y: 128, endPoint x: 506, endPoint y: 167, distance: 197.3
click at [506, 137] on html "Toggle navigation Home Practice Questions Speaking Practice Read Aloud Repeat S…" at bounding box center [253, 18] width 506 height 237
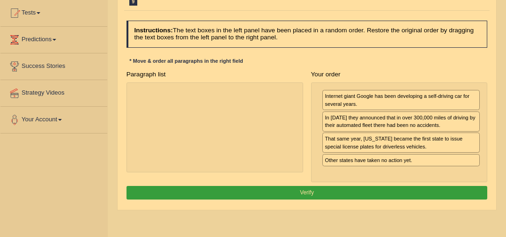
click at [398, 186] on button "Verify" at bounding box center [307, 193] width 361 height 14
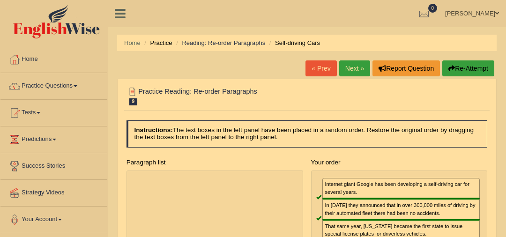
click at [345, 67] on link "Next »" at bounding box center [354, 68] width 31 height 16
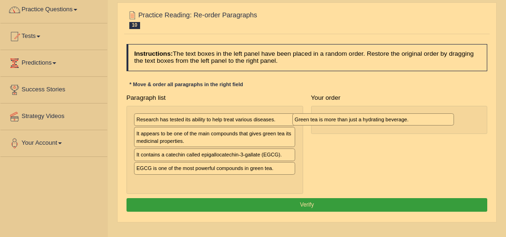
drag, startPoint x: 242, startPoint y: 181, endPoint x: 439, endPoint y: 115, distance: 208.2
click at [439, 115] on div "Green tea is more than just a hydrating beverage." at bounding box center [373, 119] width 162 height 12
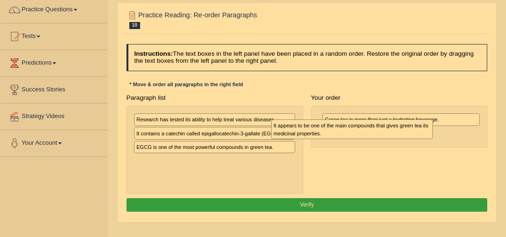
drag, startPoint x: 249, startPoint y: 143, endPoint x: 463, endPoint y: 144, distance: 214.6
click at [463, 144] on div "Paragraph list Research has tested its ability to help treat various diseases. …" at bounding box center [306, 142] width 369 height 103
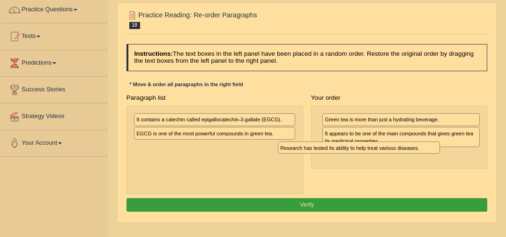
drag, startPoint x: 261, startPoint y: 117, endPoint x: 464, endPoint y: 156, distance: 206.0
click at [464, 156] on div "Paragraph list Research has tested its ability to help treat various diseases. …" at bounding box center [306, 142] width 369 height 103
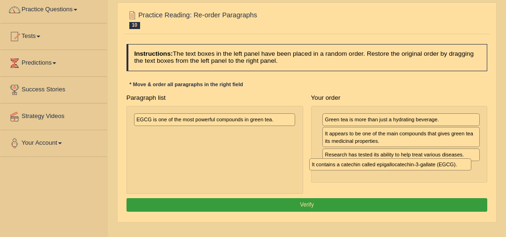
drag, startPoint x: 269, startPoint y: 120, endPoint x: 487, endPoint y: 176, distance: 225.0
click at [487, 176] on div "Paragraph list It contains a catechin called epigallocatechin-3-gallate (EGCG).…" at bounding box center [306, 142] width 369 height 103
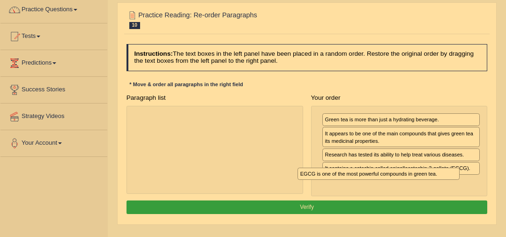
drag, startPoint x: 251, startPoint y: 119, endPoint x: 477, endPoint y: 191, distance: 236.5
click at [477, 191] on div "Paragraph list EGCG is one of the most powerful compounds in green tea. Correct…" at bounding box center [306, 143] width 369 height 105
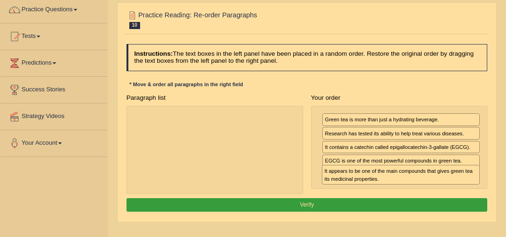
drag, startPoint x: 419, startPoint y: 136, endPoint x: 422, endPoint y: 187, distance: 51.6
click at [422, 187] on div "Paragraph list Correct order Green tea is more than just a hydrating beverage. …" at bounding box center [306, 142] width 369 height 103
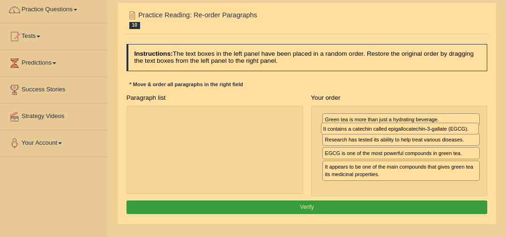
drag, startPoint x: 430, startPoint y: 147, endPoint x: 431, endPoint y: 136, distance: 11.3
click at [431, 136] on div "Green tea is more than just a hydrating beverage. Research has tested its abili…" at bounding box center [399, 151] width 177 height 90
drag, startPoint x: 431, startPoint y: 160, endPoint x: 435, endPoint y: 145, distance: 15.1
click at [435, 145] on div "Green tea is more than just a hydrating beverage. It contains a catechin called…" at bounding box center [399, 151] width 177 height 90
drag, startPoint x: 435, startPoint y: 159, endPoint x: 439, endPoint y: 131, distance: 29.0
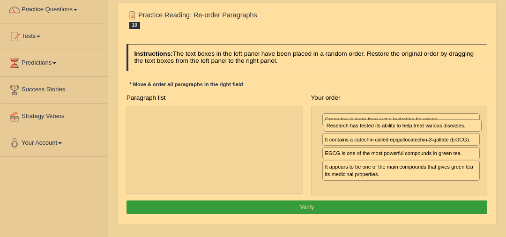
click at [439, 131] on div "Research has tested its ability to help treat various diseases." at bounding box center [403, 125] width 158 height 12
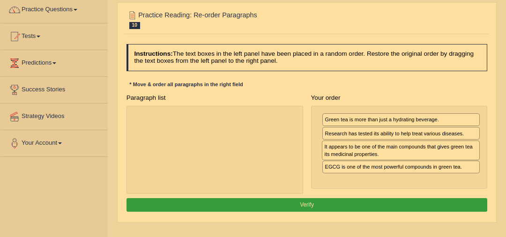
drag, startPoint x: 439, startPoint y: 167, endPoint x: 440, endPoint y: 163, distance: 4.9
click at [440, 163] on div "Green tea is more than just a hydrating beverage. Research has tested its abili…" at bounding box center [399, 147] width 177 height 83
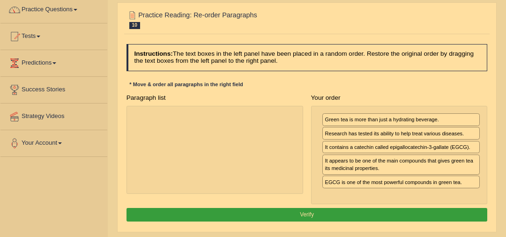
click at [417, 213] on button "Verify" at bounding box center [307, 215] width 361 height 14
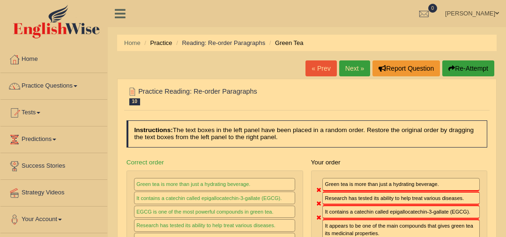
click at [345, 69] on link "Next »" at bounding box center [354, 68] width 31 height 16
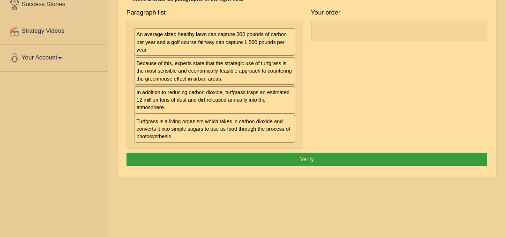
scroll to position [150, 0]
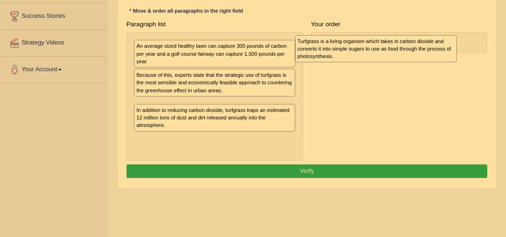
drag, startPoint x: 255, startPoint y: 145, endPoint x: 458, endPoint y: 57, distance: 221.2
click at [457, 57] on div "Turfgrass is a living organism which takes in carbon dioxide and converts it in…" at bounding box center [376, 48] width 162 height 27
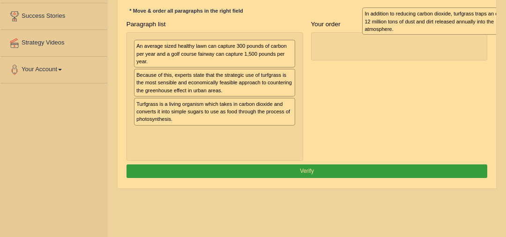
drag, startPoint x: 221, startPoint y: 145, endPoint x: 492, endPoint y: 26, distance: 296.0
click at [492, 26] on div "In addition to reducing carbon dioxide, turfgrass traps an estimated 12 million…" at bounding box center [443, 20] width 162 height 27
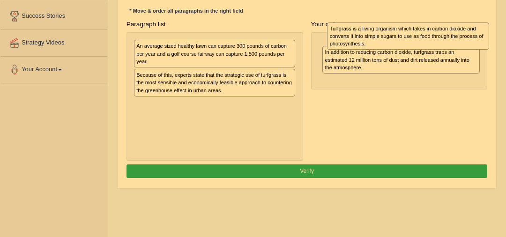
drag, startPoint x: 237, startPoint y: 115, endPoint x: 466, endPoint y: 42, distance: 241.1
click at [466, 42] on div "Turfgrass is a living organism which takes in carbon dioxide and converts it in…" at bounding box center [408, 35] width 162 height 27
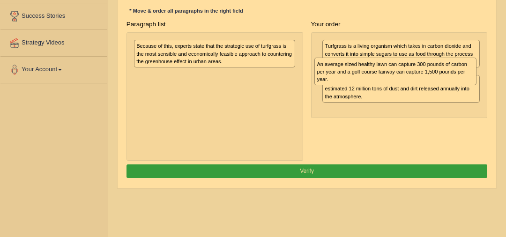
drag, startPoint x: 256, startPoint y: 53, endPoint x: 470, endPoint y: 79, distance: 216.1
click at [470, 79] on div "An average sized healthy lawn can capture 300 pounds of carbon per year and a g…" at bounding box center [395, 71] width 162 height 27
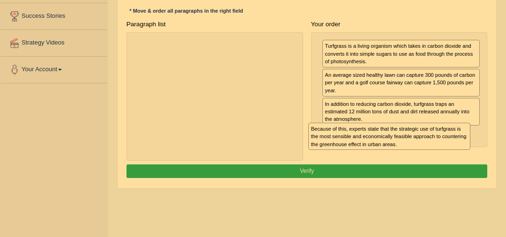
drag, startPoint x: 223, startPoint y: 50, endPoint x: 431, endPoint y: 151, distance: 231.1
click at [431, 151] on div "Paragraph list Because of this, experts state that the strategic use of turfgra…" at bounding box center [306, 88] width 369 height 143
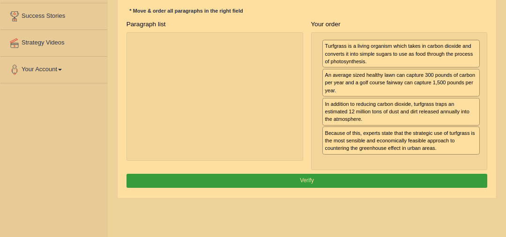
click at [402, 174] on button "Verify" at bounding box center [307, 181] width 361 height 14
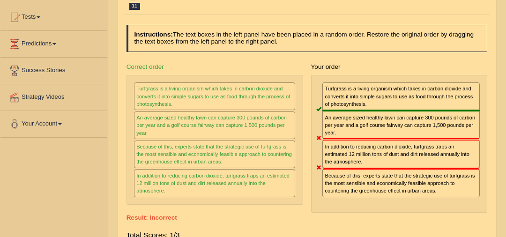
scroll to position [0, 0]
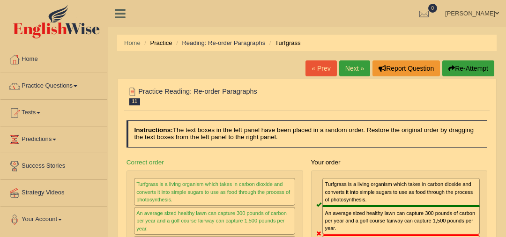
click at [353, 65] on link "Next »" at bounding box center [354, 68] width 31 height 16
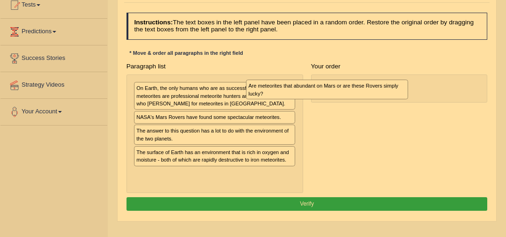
drag, startPoint x: 257, startPoint y: 93, endPoint x: 420, endPoint y: 89, distance: 163.1
click at [408, 89] on div "Are meteorites that abundant on Mars or are these Rovers simply lucky?" at bounding box center [327, 90] width 162 height 20
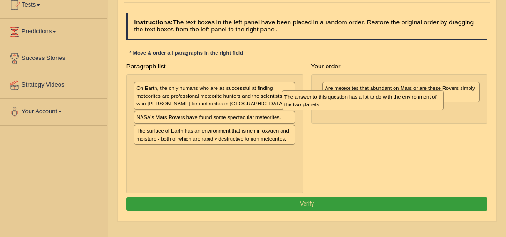
drag, startPoint x: 239, startPoint y: 136, endPoint x: 428, endPoint y: 108, distance: 190.4
click at [428, 108] on div "The answer to this question has a lot to do with the environment of the two pla…" at bounding box center [363, 100] width 162 height 20
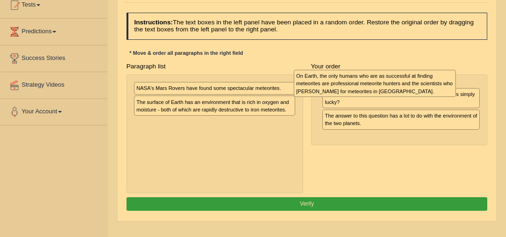
drag, startPoint x: 256, startPoint y: 98, endPoint x: 451, endPoint y: 88, distance: 194.7
click at [451, 88] on div "On Earth, the only humans who are as successful at finding meteorites are profe…" at bounding box center [375, 83] width 162 height 27
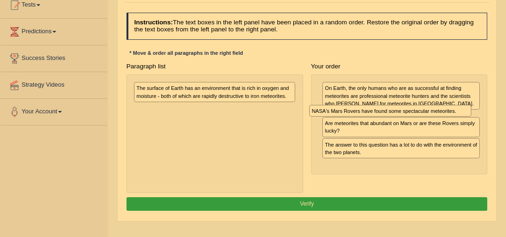
drag, startPoint x: 233, startPoint y: 86, endPoint x: 442, endPoint y: 117, distance: 210.8
click at [442, 117] on div "Paragraph list NASA's Mars Rovers have found some spectacular meteorites. The s…" at bounding box center [306, 127] width 369 height 134
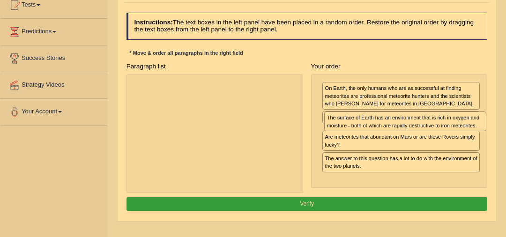
drag, startPoint x: 224, startPoint y: 86, endPoint x: 451, endPoint y: 125, distance: 229.6
click at [451, 125] on div "The surface of Earth has an environment that is rich in oxygen and moisture - b…" at bounding box center [405, 122] width 162 height 20
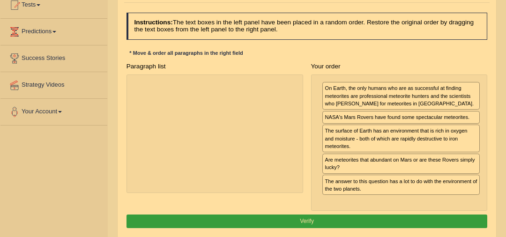
click at [328, 215] on button "Verify" at bounding box center [307, 222] width 361 height 14
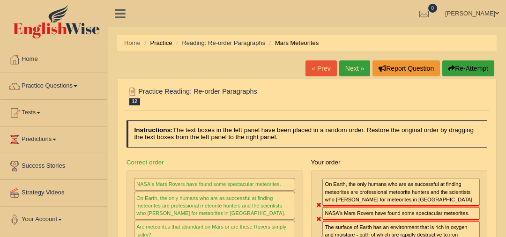
click at [355, 72] on link "Next »" at bounding box center [354, 68] width 31 height 16
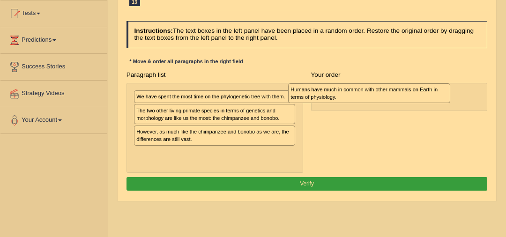
drag, startPoint x: 201, startPoint y: 138, endPoint x: 412, endPoint y: 98, distance: 215.5
click at [412, 98] on div "Humans have much in common with other mammals on Earth in terms of physiology." at bounding box center [369, 93] width 162 height 20
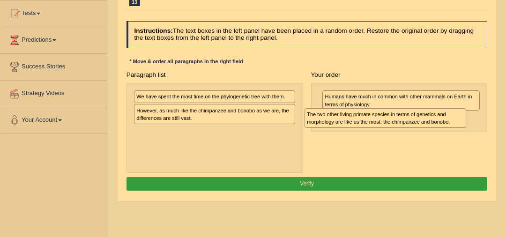
drag, startPoint x: 254, startPoint y: 112, endPoint x: 457, endPoint y: 123, distance: 203.2
click at [457, 123] on div "The two other living primate species in terms of genetics and morphology are li…" at bounding box center [386, 118] width 162 height 20
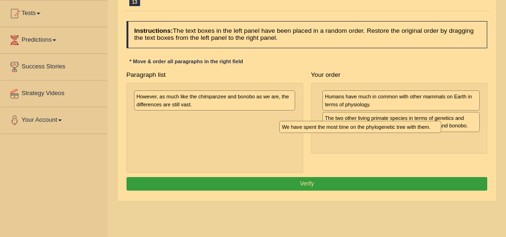
drag, startPoint x: 249, startPoint y: 96, endPoint x: 478, endPoint y: 163, distance: 238.8
click at [478, 163] on div "Paragraph list We have spent the most time on the phylogenetic tree with them. …" at bounding box center [306, 120] width 369 height 105
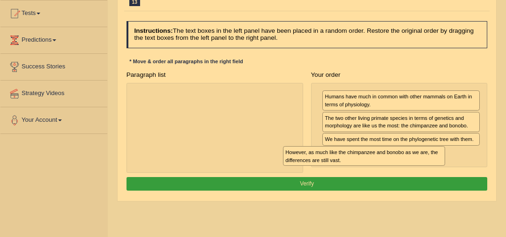
drag, startPoint x: 247, startPoint y: 102, endPoint x: 421, endPoint y: 166, distance: 185.1
click at [420, 166] on div "Paragraph list However, as much like the chimpanzee and bonobo as we are, the d…" at bounding box center [306, 120] width 369 height 105
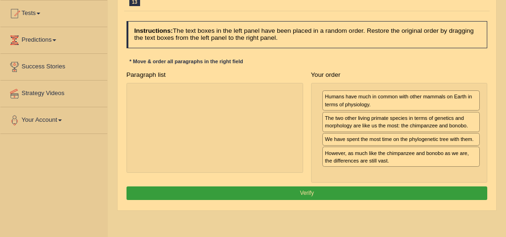
click at [381, 197] on div "Instructions: The text boxes in the left panel have been placed in a random ord…" at bounding box center [306, 111] width 365 height 189
click at [386, 191] on button "Verify" at bounding box center [307, 193] width 361 height 14
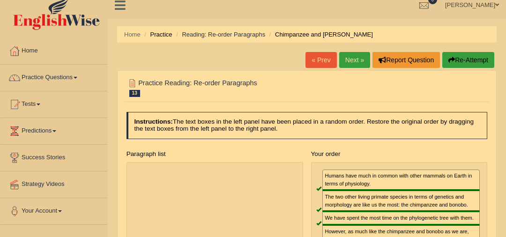
scroll to position [7, 0]
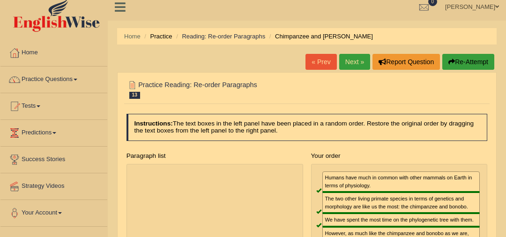
click at [358, 65] on link "Next »" at bounding box center [354, 62] width 31 height 16
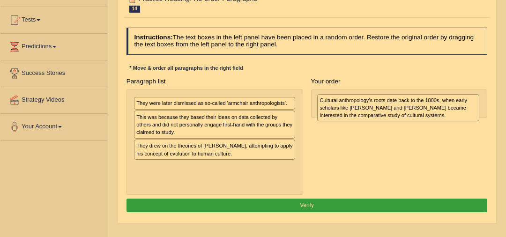
drag, startPoint x: 228, startPoint y: 125, endPoint x: 446, endPoint y: 112, distance: 218.2
click at [446, 112] on div "Cultural anthropology's roots date back to the 1800s, when early scholars like …" at bounding box center [398, 107] width 162 height 27
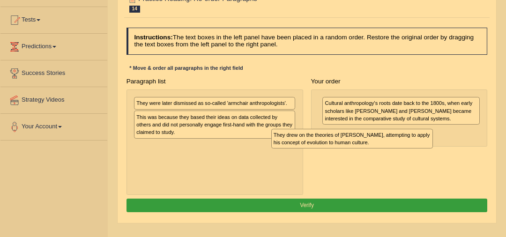
drag, startPoint x: 258, startPoint y: 149, endPoint x: 446, endPoint y: 142, distance: 188.5
click at [446, 142] on div "Paragraph list They were later dismissed as so-called 'armchair anthropologists…" at bounding box center [306, 134] width 369 height 120
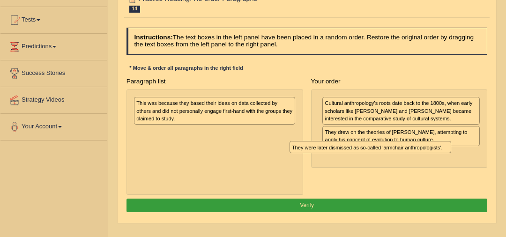
drag, startPoint x: 250, startPoint y: 102, endPoint x: 439, endPoint y: 159, distance: 197.6
click at [439, 159] on div "Paragraph list They were later dismissed as so-called 'armchair anthropologists…" at bounding box center [306, 134] width 369 height 120
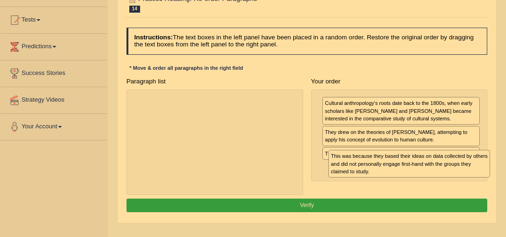
drag, startPoint x: 250, startPoint y: 114, endPoint x: 487, endPoint y: 183, distance: 247.3
click at [487, 183] on div "Paragraph list This was because they based their ideas on data collected by oth…" at bounding box center [306, 134] width 369 height 120
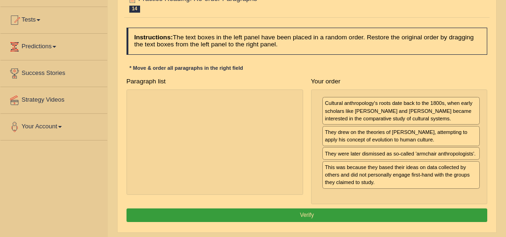
click at [397, 209] on button "Verify" at bounding box center [307, 216] width 361 height 14
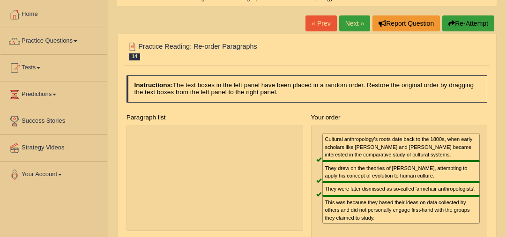
scroll to position [39, 0]
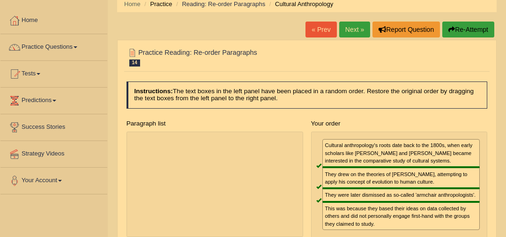
click at [356, 29] on link "Next »" at bounding box center [354, 30] width 31 height 16
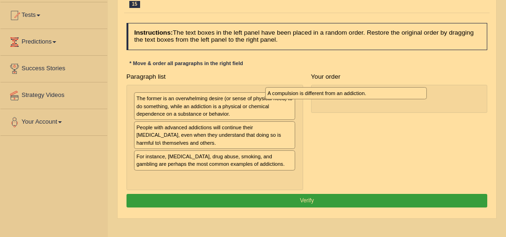
drag, startPoint x: 232, startPoint y: 154, endPoint x: 415, endPoint y: 88, distance: 194.3
click at [415, 88] on div "A compulsion is different from an addiction." at bounding box center [346, 93] width 162 height 12
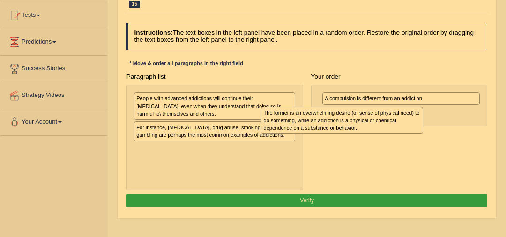
drag, startPoint x: 218, startPoint y: 113, endPoint x: 436, endPoint y: 131, distance: 218.6
click at [423, 131] on div "The former is an overwhelming desire (or sense of physical need) to do somethin…" at bounding box center [342, 120] width 162 height 27
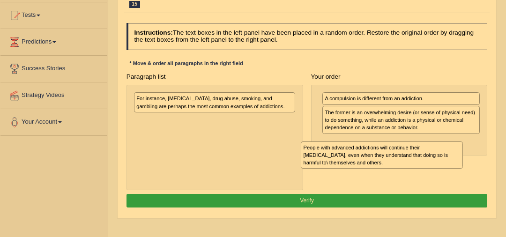
drag, startPoint x: 265, startPoint y: 112, endPoint x: 444, endPoint y: 165, distance: 186.3
click at [443, 165] on div "People with advanced addictions will continue their [MEDICAL_DATA], even when t…" at bounding box center [382, 155] width 162 height 27
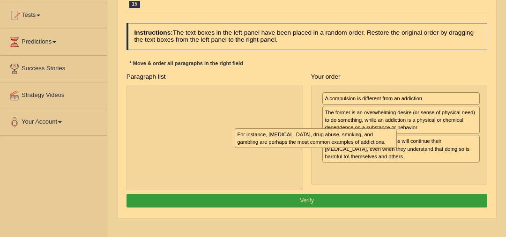
drag, startPoint x: 262, startPoint y: 101, endPoint x: 506, endPoint y: 186, distance: 258.0
click at [506, 140] on html "Toggle navigation Home Practice Questions Speaking Practice Read Aloud Repeat S…" at bounding box center [253, 21] width 506 height 237
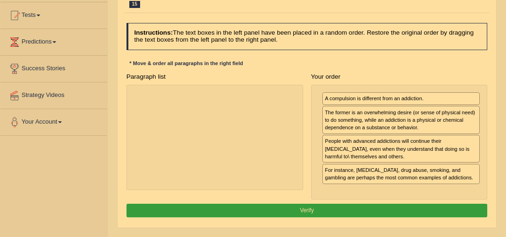
click at [425, 210] on button "Verify" at bounding box center [307, 211] width 361 height 14
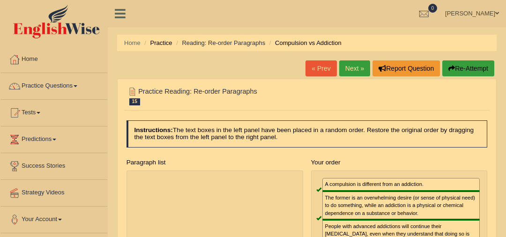
click at [351, 68] on link "Next »" at bounding box center [354, 68] width 31 height 16
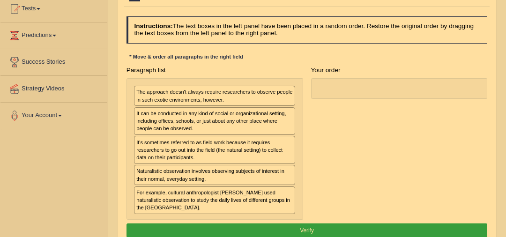
scroll to position [107, 0]
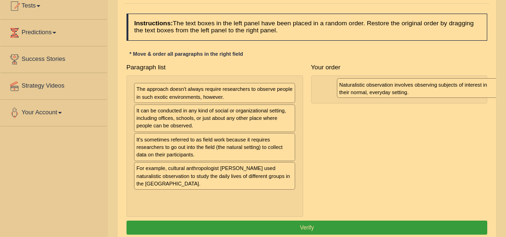
drag, startPoint x: 190, startPoint y: 174, endPoint x: 431, endPoint y: 95, distance: 253.5
click at [431, 95] on div "Naturalistic observation involves observing subjects of interest in their norma…" at bounding box center [418, 88] width 162 height 20
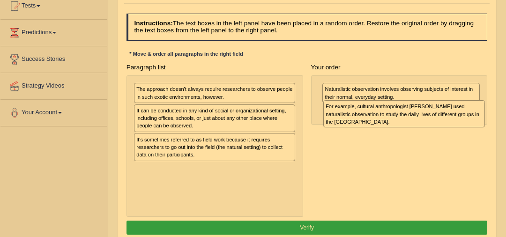
drag, startPoint x: 192, startPoint y: 174, endPoint x: 424, endPoint y: 121, distance: 238.0
click at [424, 121] on div "For example, cultural anthropologist [PERSON_NAME] used naturalistic observatio…" at bounding box center [404, 113] width 162 height 27
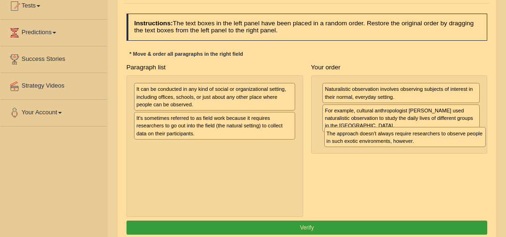
drag, startPoint x: 210, startPoint y: 96, endPoint x: 448, endPoint y: 156, distance: 245.8
click at [448, 156] on div "Paragraph list The approach doesn't always require researchers to observe peopl…" at bounding box center [306, 138] width 369 height 156
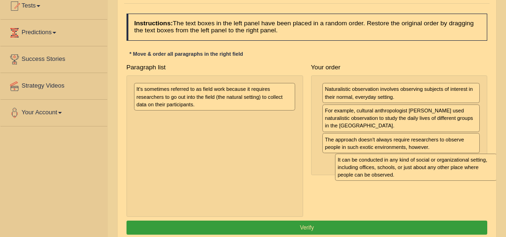
drag, startPoint x: 224, startPoint y: 99, endPoint x: 463, endPoint y: 186, distance: 254.4
click at [463, 186] on div "Paragraph list It can be conducted in any kind of social or organizational sett…" at bounding box center [306, 138] width 369 height 156
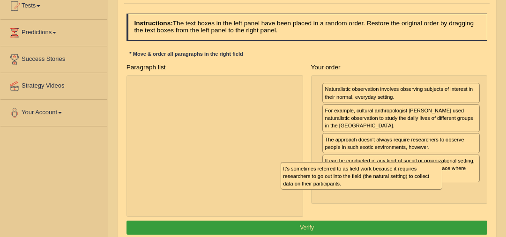
drag, startPoint x: 201, startPoint y: 97, endPoint x: 439, endPoint y: 223, distance: 269.3
click at [439, 223] on div "Instructions: The text boxes in the left panel have been placed in a random ord…" at bounding box center [306, 125] width 365 height 231
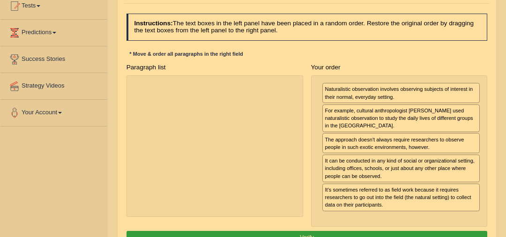
click at [429, 233] on button "Verify" at bounding box center [307, 238] width 361 height 14
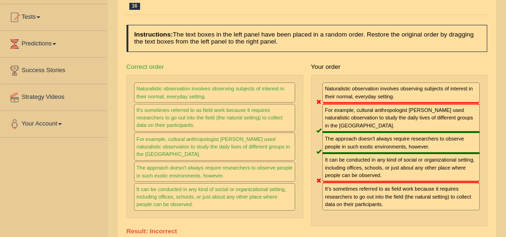
scroll to position [30, 0]
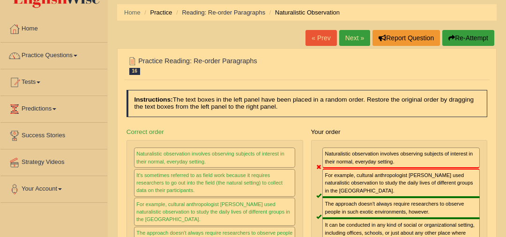
click at [345, 43] on link "Next »" at bounding box center [354, 38] width 31 height 16
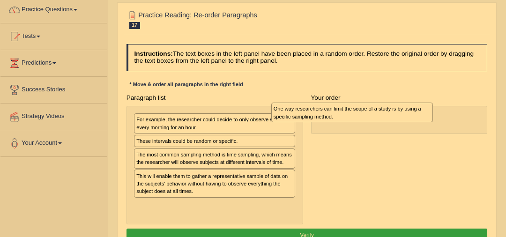
drag, startPoint x: 193, startPoint y: 125, endPoint x: 357, endPoint y: 117, distance: 164.7
click at [357, 117] on div "One way researchers can limit the scope of a study is by using a specific sampl…" at bounding box center [352, 113] width 162 height 20
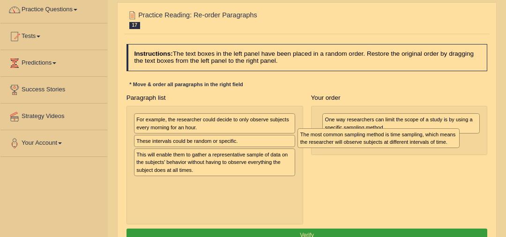
drag, startPoint x: 237, startPoint y: 161, endPoint x: 441, endPoint y: 146, distance: 205.3
click at [441, 146] on div "Paragraph list For example, the researcher could decide to only observe subject…" at bounding box center [306, 158] width 369 height 134
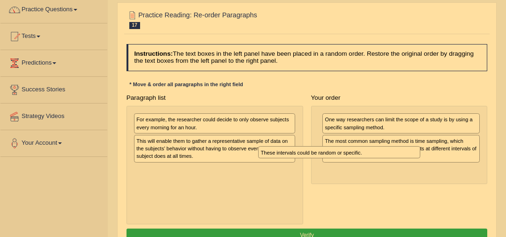
drag, startPoint x: 236, startPoint y: 142, endPoint x: 417, endPoint y: 175, distance: 184.4
click at [417, 175] on div "Paragraph list For example, the researcher could decide to only observe subject…" at bounding box center [306, 158] width 369 height 134
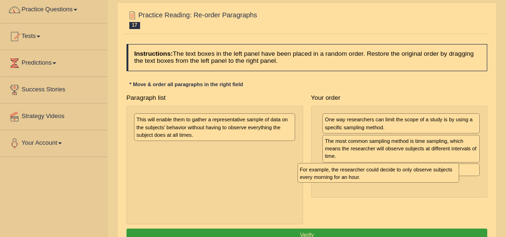
drag, startPoint x: 251, startPoint y: 119, endPoint x: 454, endPoint y: 191, distance: 216.1
click at [454, 190] on div "Paragraph list For example, the researcher could decide to only observe subject…" at bounding box center [306, 158] width 369 height 134
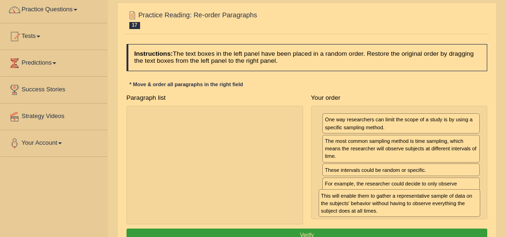
drag, startPoint x: 268, startPoint y: 142, endPoint x: 469, endPoint y: 214, distance: 213.1
click at [469, 214] on div "Paragraph list This will enable them to gather a representative sample of data …" at bounding box center [306, 158] width 369 height 134
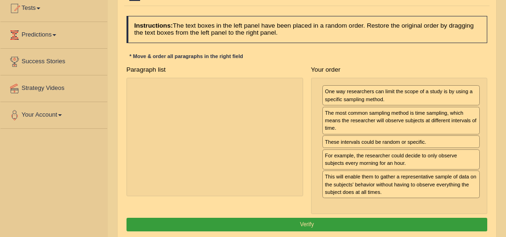
scroll to position [105, 0]
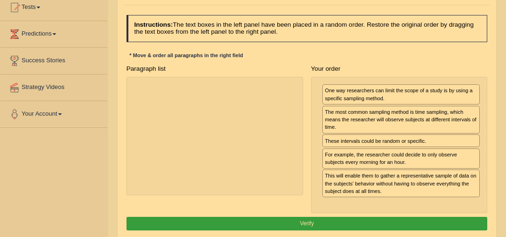
click at [304, 218] on button "Verify" at bounding box center [307, 224] width 361 height 14
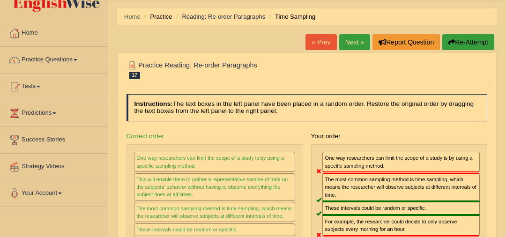
scroll to position [24, 0]
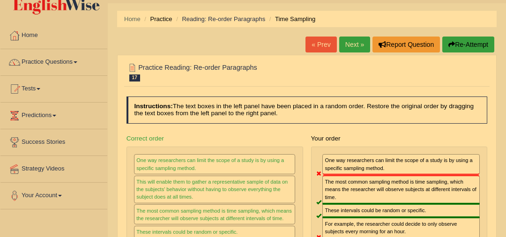
click at [348, 47] on link "Next »" at bounding box center [354, 45] width 31 height 16
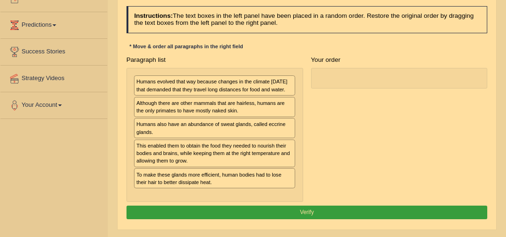
scroll to position [114, 0]
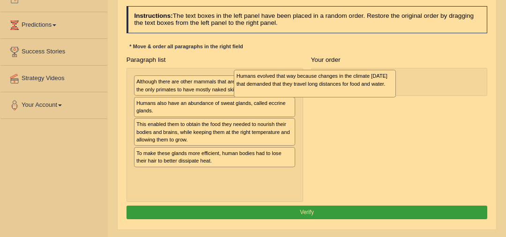
drag, startPoint x: 237, startPoint y: 90, endPoint x: 417, endPoint y: 90, distance: 180.4
click at [396, 90] on div "Humans evolved that way because changes in the climate [DATE] that demanded tha…" at bounding box center [315, 83] width 162 height 27
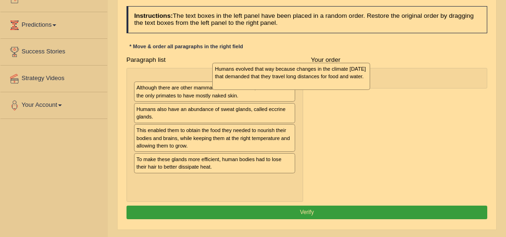
drag, startPoint x: 405, startPoint y: 90, endPoint x: 206, endPoint y: 74, distance: 200.2
click at [212, 74] on div "Humans evolved that way because changes in the climate [DATE] that demanded tha…" at bounding box center [291, 76] width 158 height 27
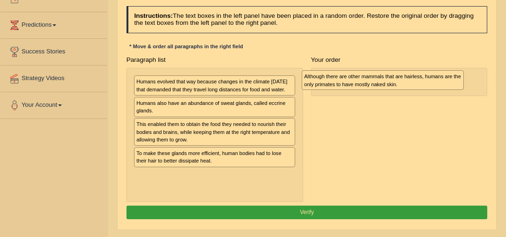
drag, startPoint x: 190, startPoint y: 114, endPoint x: 395, endPoint y: 84, distance: 206.5
click at [395, 84] on div "Although there are other mammals that are hairless, humans are the only primate…" at bounding box center [383, 80] width 162 height 20
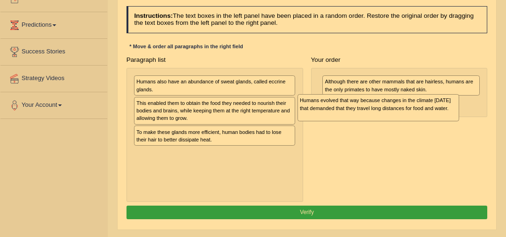
drag, startPoint x: 221, startPoint y: 97, endPoint x: 419, endPoint y: 119, distance: 199.5
click at [419, 119] on div "Paragraph list Humans evolved that way because changes in the climate [DATE] th…" at bounding box center [306, 127] width 369 height 149
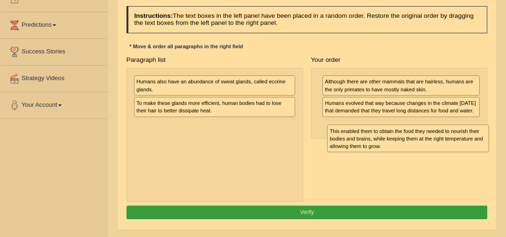
drag, startPoint x: 217, startPoint y: 108, endPoint x: 447, endPoint y: 149, distance: 233.3
click at [447, 149] on div "This enabled them to obtain the food they needed to nourish their bodies and br…" at bounding box center [408, 138] width 162 height 27
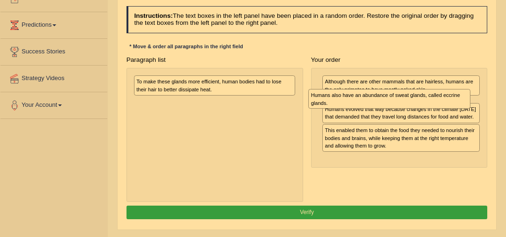
drag, startPoint x: 241, startPoint y: 82, endPoint x: 448, endPoint y: 102, distance: 208.5
click at [448, 102] on div "Humans also have an abundance of sweat glands, called eccrine glands." at bounding box center [389, 99] width 162 height 20
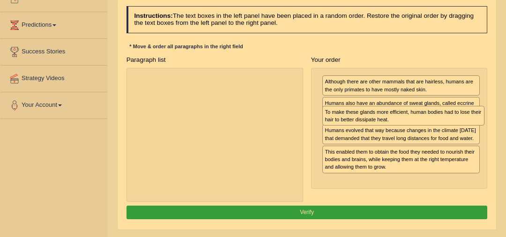
drag, startPoint x: 215, startPoint y: 85, endPoint x: 439, endPoint y: 125, distance: 227.5
click at [439, 125] on div "Paragraph list To make these glands more efficient, human bodies had to lose th…" at bounding box center [306, 127] width 369 height 149
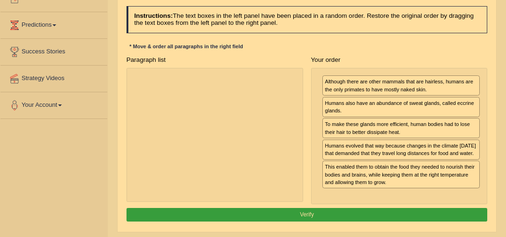
click at [380, 221] on button "Verify" at bounding box center [307, 215] width 361 height 14
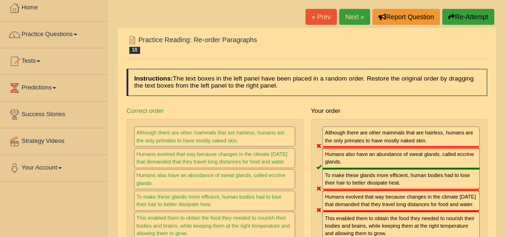
scroll to position [51, 0]
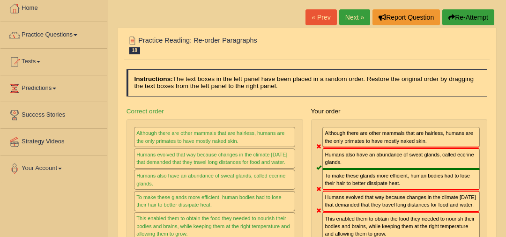
click at [357, 17] on link "Next »" at bounding box center [354, 17] width 31 height 16
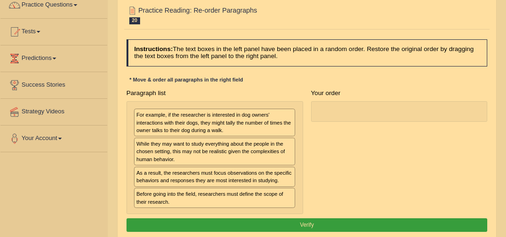
scroll to position [82, 0]
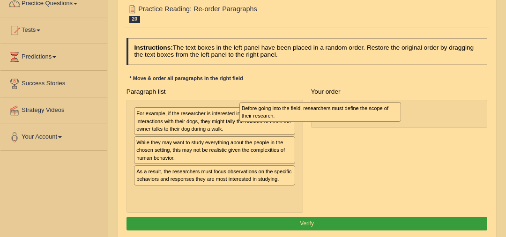
drag, startPoint x: 233, startPoint y: 195, endPoint x: 374, endPoint y: 110, distance: 164.8
click at [374, 110] on div "Before going into the field, researchers must define the scope of their researc…" at bounding box center [320, 112] width 162 height 20
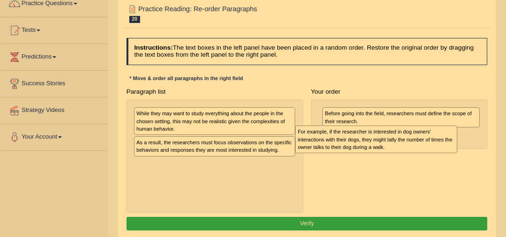
drag, startPoint x: 248, startPoint y: 124, endPoint x: 440, endPoint y: 149, distance: 193.8
click at [440, 149] on div "For example, if the researcher is interested in dog owners' interactions with t…" at bounding box center [376, 139] width 162 height 27
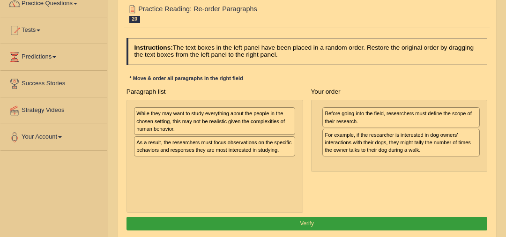
click at [241, 122] on div "While they may want to study everything about the people in the chosen setting,…" at bounding box center [214, 121] width 161 height 28
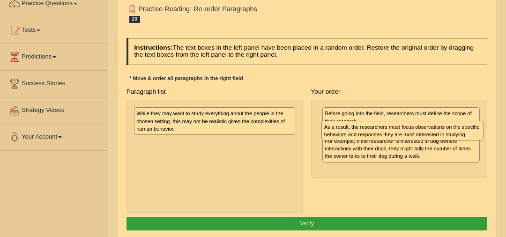
drag, startPoint x: 211, startPoint y: 146, endPoint x: 434, endPoint y: 137, distance: 223.2
click at [434, 137] on div "As a result, the researchers must focus observations on the specific behaviors …" at bounding box center [402, 131] width 162 height 20
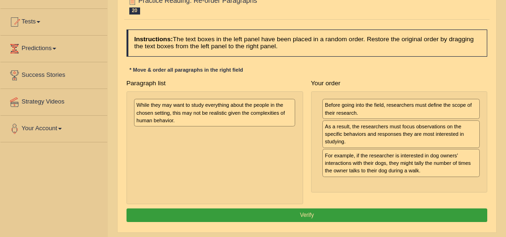
scroll to position [97, 0]
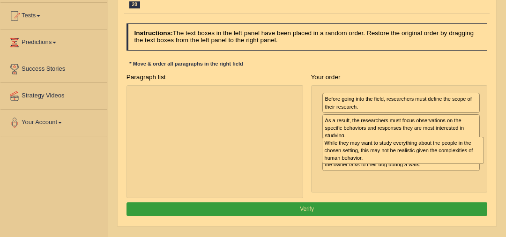
drag, startPoint x: 210, startPoint y: 108, endPoint x: 434, endPoint y: 164, distance: 230.3
click at [434, 164] on div "Paragraph list While they may want to study everything about the people in the …" at bounding box center [306, 134] width 369 height 128
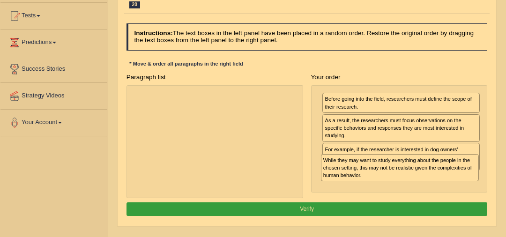
drag, startPoint x: 427, startPoint y: 186, endPoint x: 431, endPoint y: 155, distance: 31.6
click at [431, 155] on div "While they may want to study everything about the people in the chosen setting,…" at bounding box center [400, 167] width 158 height 27
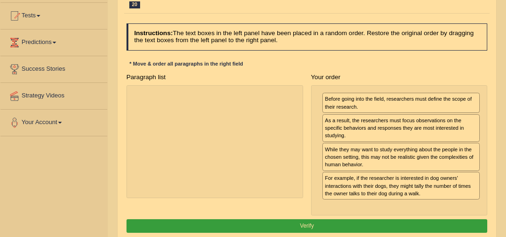
click at [396, 225] on button "Verify" at bounding box center [307, 226] width 361 height 14
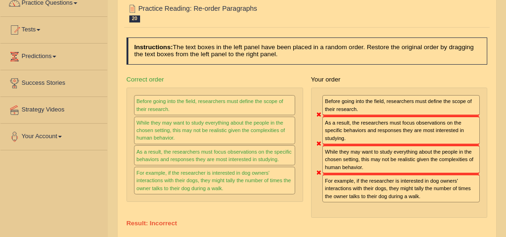
scroll to position [42, 0]
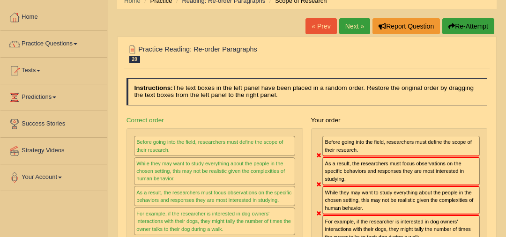
click at [354, 25] on link "Next »" at bounding box center [354, 26] width 31 height 16
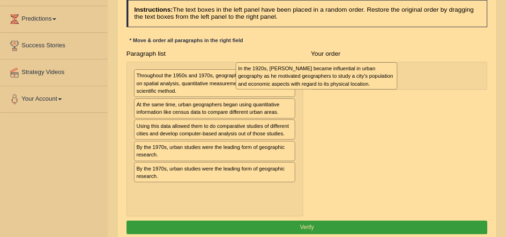
drag, startPoint x: 271, startPoint y: 89, endPoint x: 428, endPoint y: 86, distance: 157.0
click at [428, 86] on div "Paragraph list In the 1920s, [PERSON_NAME] became influential in urban geograph…" at bounding box center [306, 132] width 369 height 170
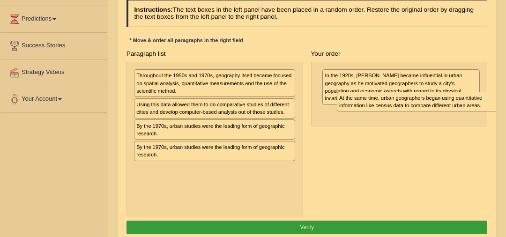
drag, startPoint x: 265, startPoint y: 109, endPoint x: 506, endPoint y: 111, distance: 240.8
click at [506, 111] on div "Home Practice Reading: Re-order Paragraphs Urban geography 2 « Prev Next » Repo…" at bounding box center [307, 114] width 398 height 469
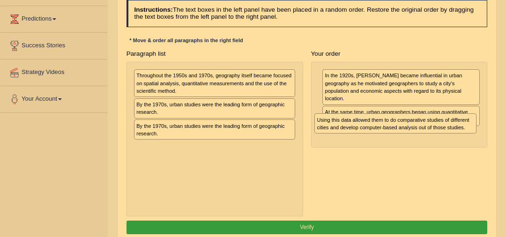
drag, startPoint x: 264, startPoint y: 105, endPoint x: 478, endPoint y: 133, distance: 216.4
click at [478, 133] on div "Paragraph list Throughout the 1950s and 1970s, geography itself became focused …" at bounding box center [306, 132] width 369 height 170
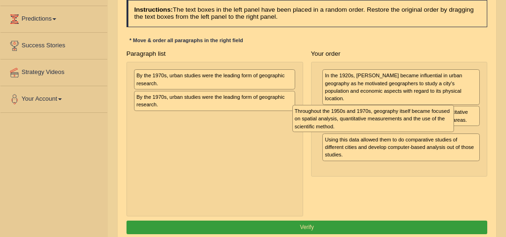
drag, startPoint x: 238, startPoint y: 79, endPoint x: 426, endPoint y: 125, distance: 193.9
click at [426, 125] on div "Throughout the 1950s and 1970s, geography itself became focused on spatial anal…" at bounding box center [373, 118] width 162 height 27
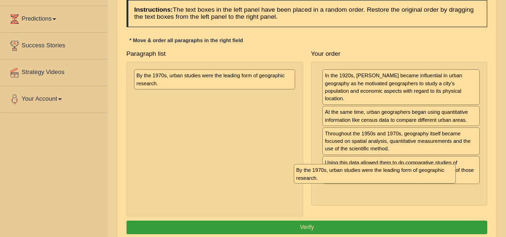
drag, startPoint x: 268, startPoint y: 102, endPoint x: 462, endPoint y: 204, distance: 219.6
click at [462, 204] on div "Paragraph list By the 1970s, urban studies were the leading form of geographic …" at bounding box center [306, 132] width 369 height 170
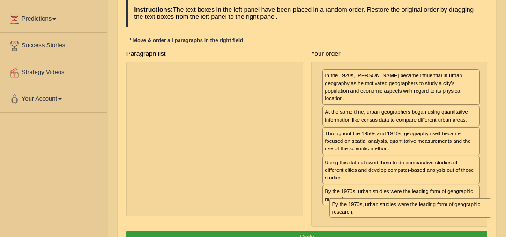
drag, startPoint x: 224, startPoint y: 76, endPoint x: 460, endPoint y: 234, distance: 284.3
click at [460, 234] on div "Instructions: The text boxes in the left panel have been placed in a random ord…" at bounding box center [306, 123] width 365 height 255
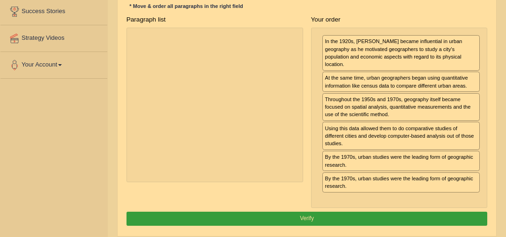
scroll to position [157, 0]
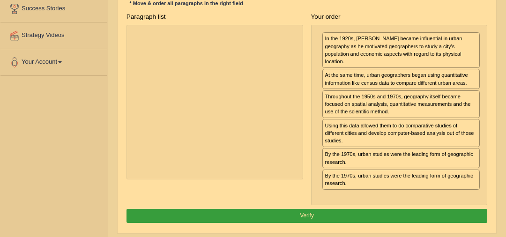
click at [397, 209] on button "Verify" at bounding box center [307, 216] width 361 height 14
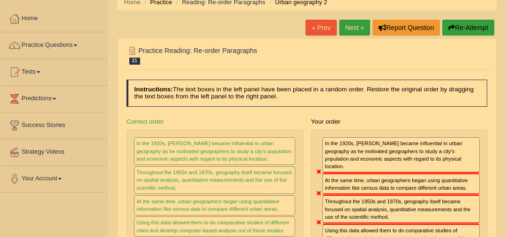
scroll to position [0, 0]
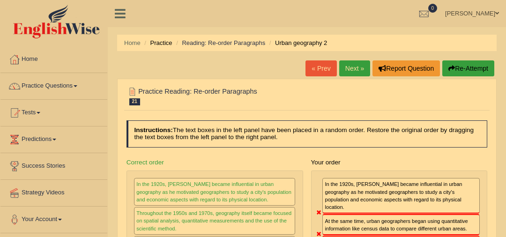
click at [355, 70] on link "Next »" at bounding box center [354, 68] width 31 height 16
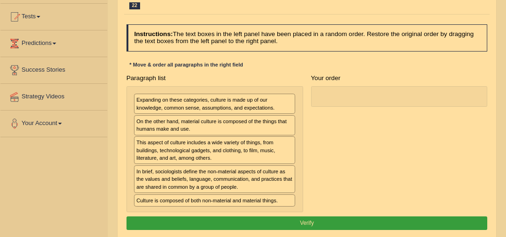
scroll to position [97, 0]
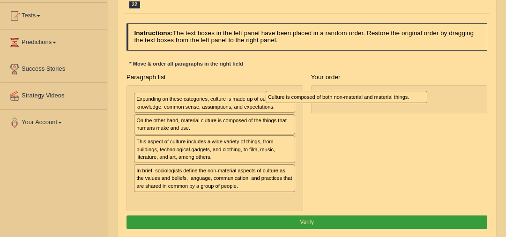
drag, startPoint x: 232, startPoint y: 198, endPoint x: 402, endPoint y: 87, distance: 203.0
click at [402, 91] on div "Culture is composed of both non-material and material things." at bounding box center [347, 97] width 162 height 12
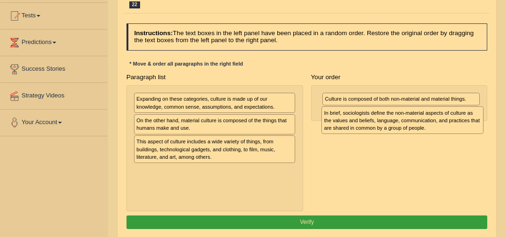
drag, startPoint x: 232, startPoint y: 180, endPoint x: 469, endPoint y: 129, distance: 242.6
click at [469, 129] on div "In brief, sociologists define the non-material aspects of culture as the values…" at bounding box center [402, 119] width 162 height 27
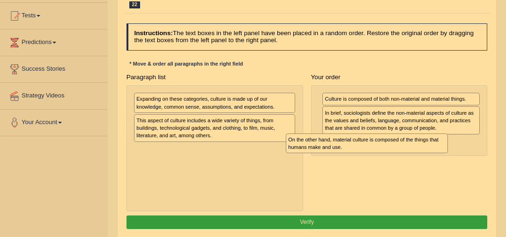
drag, startPoint x: 236, startPoint y: 122, endPoint x: 417, endPoint y: 150, distance: 184.0
click at [417, 150] on div "Paragraph list Expanding on these categories, culture is made up of our knowled…" at bounding box center [306, 141] width 369 height 142
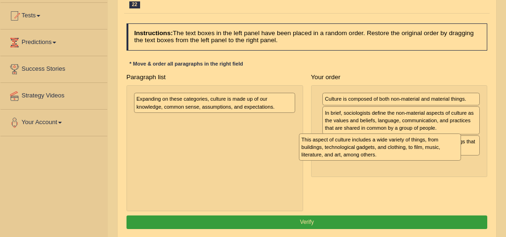
drag, startPoint x: 291, startPoint y: 133, endPoint x: 467, endPoint y: 155, distance: 176.6
click at [462, 157] on div "Paragraph list Expanding on these categories, culture is made up of our knowled…" at bounding box center [306, 141] width 369 height 142
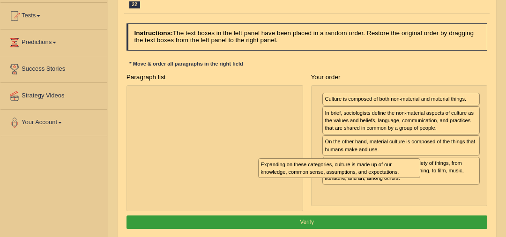
drag, startPoint x: 254, startPoint y: 106, endPoint x: 434, endPoint y: 202, distance: 204.0
click at [434, 202] on div "Paragraph list Expanding on these categories, culture is made up of our knowled…" at bounding box center [306, 141] width 369 height 142
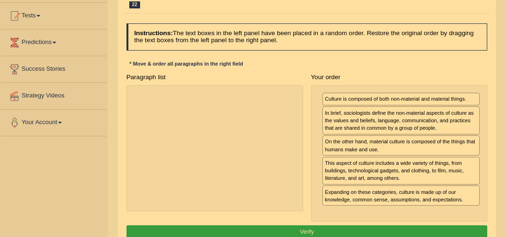
click at [406, 227] on button "Verify" at bounding box center [307, 232] width 361 height 14
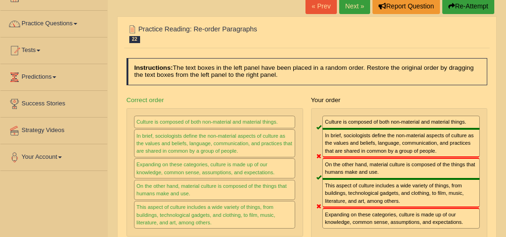
scroll to position [61, 0]
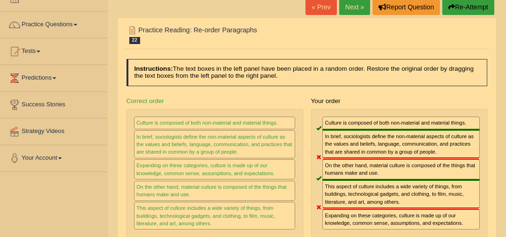
click at [357, 9] on link "Next »" at bounding box center [354, 7] width 31 height 16
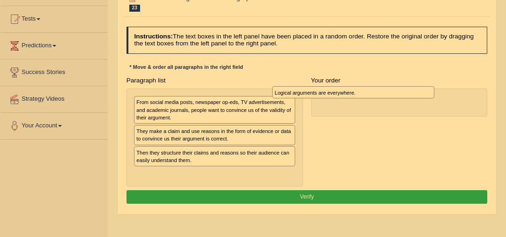
drag, startPoint x: 245, startPoint y: 151, endPoint x: 422, endPoint y: 88, distance: 188.2
click at [422, 88] on div "Logical arguments are everywhere." at bounding box center [353, 92] width 162 height 12
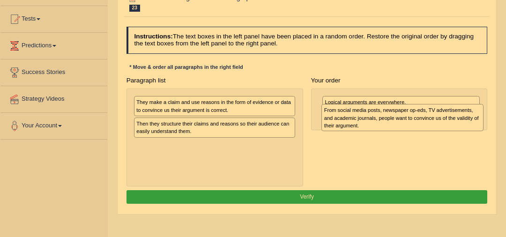
drag, startPoint x: 247, startPoint y: 113, endPoint x: 469, endPoint y: 127, distance: 223.0
click at [469, 127] on div "From social media posts, newspaper op-eds, TV advertisements, and academic jour…" at bounding box center [402, 117] width 162 height 27
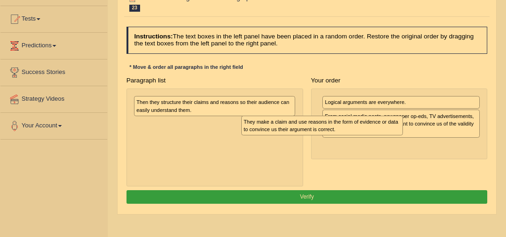
drag, startPoint x: 261, startPoint y: 107, endPoint x: 409, endPoint y: 135, distance: 150.6
click at [409, 135] on div "Paragraph list They make a claim and use reasons in the form of evidence or dat…" at bounding box center [306, 130] width 369 height 113
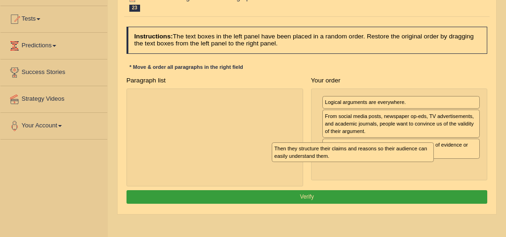
drag, startPoint x: 271, startPoint y: 112, endPoint x: 443, endPoint y: 177, distance: 183.1
click at [440, 175] on div "Paragraph list Then they structure their claims and reasons so their audience c…" at bounding box center [306, 130] width 369 height 113
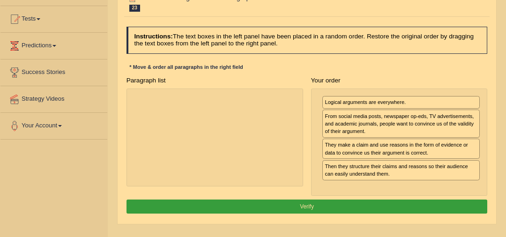
click at [434, 202] on button "Verify" at bounding box center [307, 207] width 361 height 14
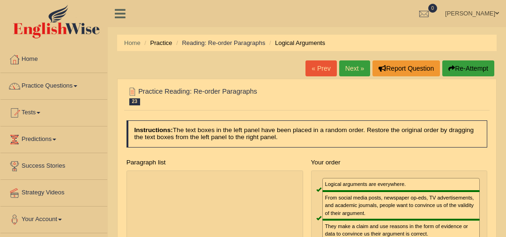
click at [354, 68] on link "Next »" at bounding box center [354, 68] width 31 height 16
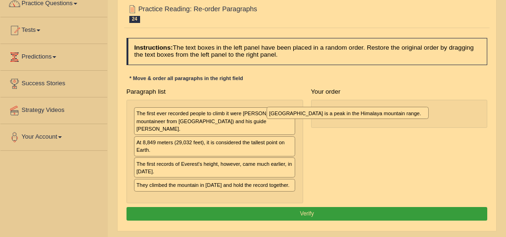
drag, startPoint x: 257, startPoint y: 176, endPoint x: 417, endPoint y: 117, distance: 169.9
click at [417, 117] on div "[GEOGRAPHIC_DATA] is a peak in the Himalaya mountain range." at bounding box center [348, 113] width 162 height 12
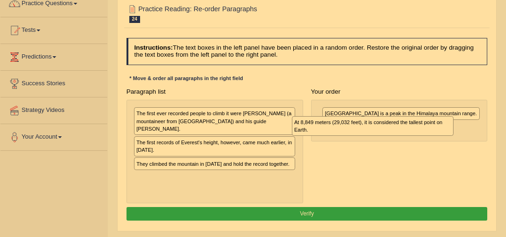
drag, startPoint x: 249, startPoint y: 139, endPoint x: 438, endPoint y: 133, distance: 188.9
click at [438, 133] on div "At 8,849 meters (29,032 feet), it is considered the tallest point on Earth." at bounding box center [373, 126] width 162 height 20
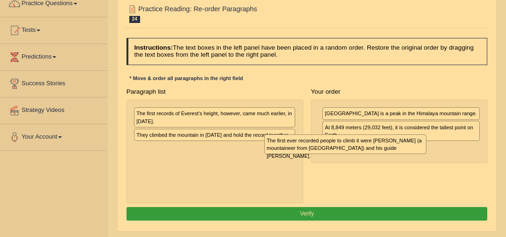
drag, startPoint x: 248, startPoint y: 116, endPoint x: 422, endPoint y: 153, distance: 178.3
click at [419, 154] on div "The first ever recorded people to climb it were Edmund Hillary (a mountaineer f…" at bounding box center [345, 144] width 162 height 20
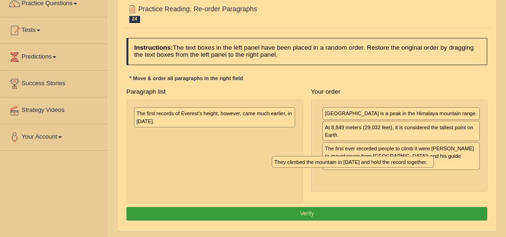
drag, startPoint x: 270, startPoint y: 134, endPoint x: 439, endPoint y: 178, distance: 175.2
click at [439, 178] on div "Paragraph list The first records of Everest's height, however, came much earlie…" at bounding box center [306, 144] width 369 height 119
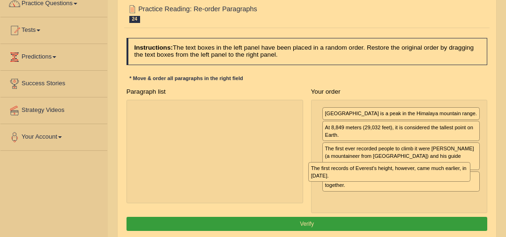
drag, startPoint x: 263, startPoint y: 118, endPoint x: 474, endPoint y: 189, distance: 222.4
click at [474, 188] on div "Paragraph list The first records of Everest's height, however, came much earlie…" at bounding box center [306, 149] width 369 height 128
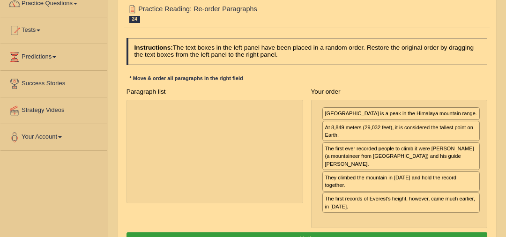
click at [431, 232] on button "Verify" at bounding box center [307, 239] width 361 height 14
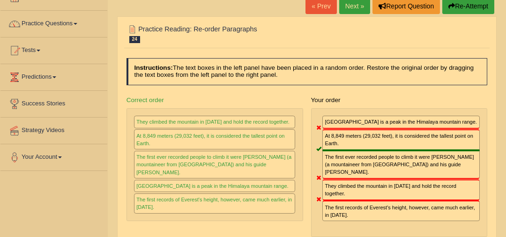
scroll to position [47, 0]
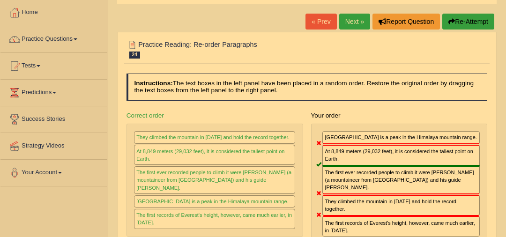
click at [349, 15] on link "Next »" at bounding box center [354, 22] width 31 height 16
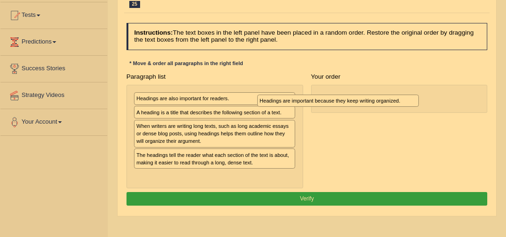
drag, startPoint x: 230, startPoint y: 125, endPoint x: 380, endPoint y: 105, distance: 152.2
click at [380, 105] on div "Headings are important because they keep writing organized." at bounding box center [338, 101] width 162 height 12
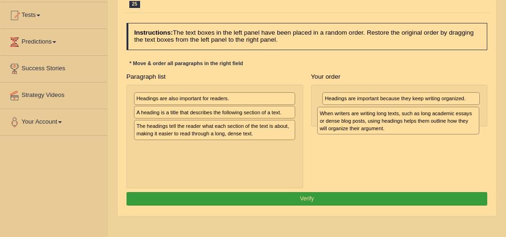
drag, startPoint x: 233, startPoint y: 136, endPoint x: 452, endPoint y: 131, distance: 218.9
click at [452, 131] on div "When writers are writing long texts, such as long academic essays or dense blog…" at bounding box center [398, 120] width 162 height 27
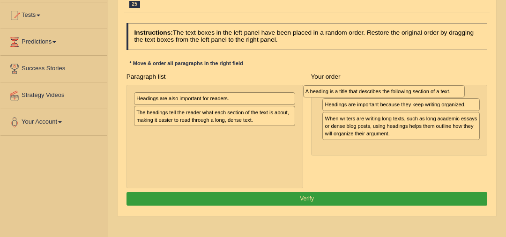
drag, startPoint x: 268, startPoint y: 111, endPoint x: 469, endPoint y: 94, distance: 201.7
click at [469, 94] on div "Paragraph list Headings are also important for readers. A heading is a title th…" at bounding box center [306, 129] width 369 height 119
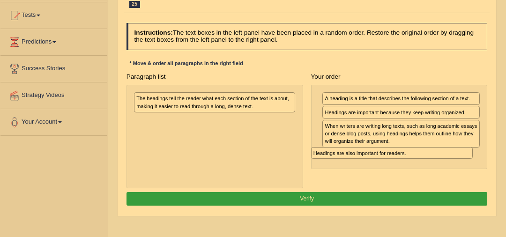
drag, startPoint x: 205, startPoint y: 98, endPoint x: 415, endPoint y: 166, distance: 221.2
click at [415, 166] on div "Paragraph list Headings are also important for readers. The headings tell the r…" at bounding box center [306, 129] width 369 height 119
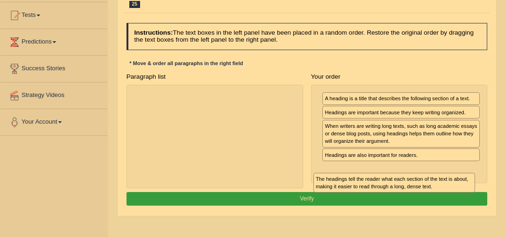
drag, startPoint x: 246, startPoint y: 103, endPoint x: 460, endPoint y: 201, distance: 235.0
click at [460, 201] on div "Instructions: The text boxes in the left panel have been placed in a random ord…" at bounding box center [306, 115] width 365 height 193
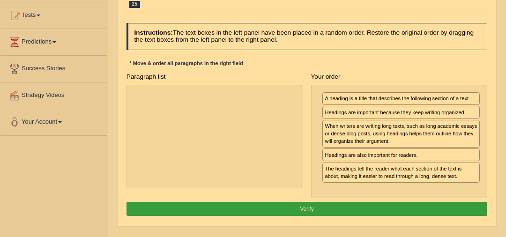
click at [456, 202] on button "Verify" at bounding box center [307, 209] width 361 height 14
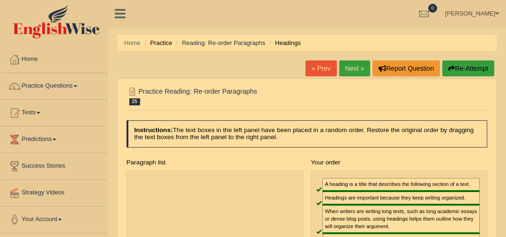
click at [358, 73] on link "Next »" at bounding box center [354, 68] width 31 height 16
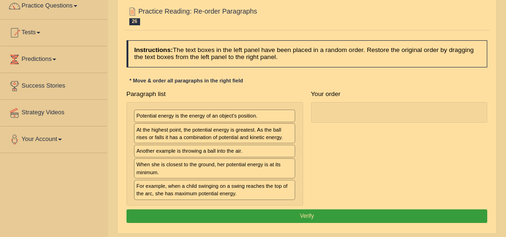
scroll to position [96, 0]
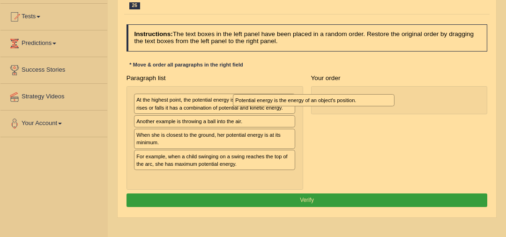
drag, startPoint x: 240, startPoint y: 100, endPoint x: 408, endPoint y: 105, distance: 167.3
click at [395, 105] on div "Potential energy is the energy of an object's position." at bounding box center [314, 100] width 162 height 12
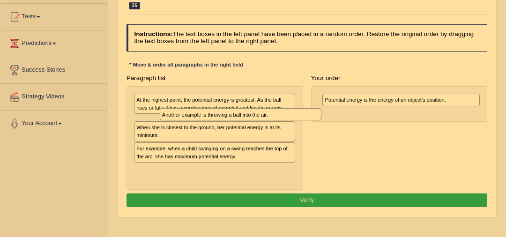
drag, startPoint x: 242, startPoint y: 120, endPoint x: 265, endPoint y: 120, distance: 23.4
click at [266, 120] on div "At the highest point, the potential energy is greatest. As the ball rises or fa…" at bounding box center [215, 138] width 177 height 104
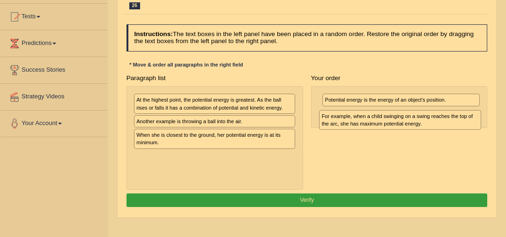
drag, startPoint x: 254, startPoint y: 161, endPoint x: 478, endPoint y: 122, distance: 227.9
click at [478, 122] on div "For example, when a child swinging on a swing reaches the top of the arc, she h…" at bounding box center [400, 120] width 162 height 20
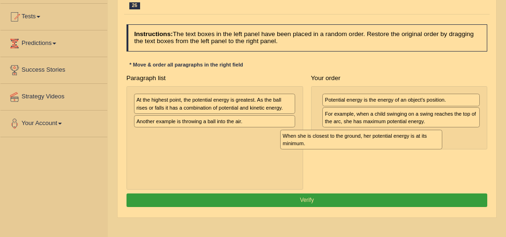
drag, startPoint x: 243, startPoint y: 138, endPoint x: 435, endPoint y: 142, distance: 192.6
click at [435, 142] on div "Paragraph list At the highest point, the potential energy is greatest. As the b…" at bounding box center [306, 130] width 369 height 119
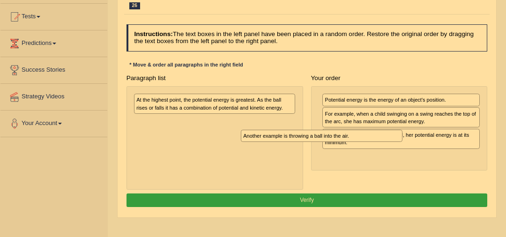
drag, startPoint x: 249, startPoint y: 122, endPoint x: 454, endPoint y: 162, distance: 208.5
click at [454, 162] on div "Paragraph list At the highest point, the potential energy is greatest. As the b…" at bounding box center [306, 130] width 369 height 119
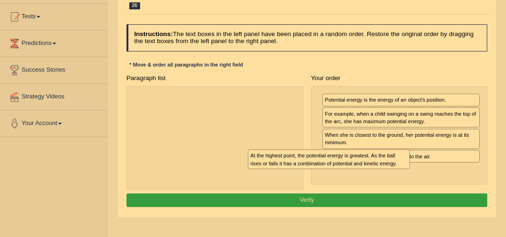
drag, startPoint x: 245, startPoint y: 99, endPoint x: 440, endPoint y: 185, distance: 214.0
click at [437, 184] on div "Paragraph list At the highest point, the potential energy is greatest. As the b…" at bounding box center [306, 130] width 369 height 119
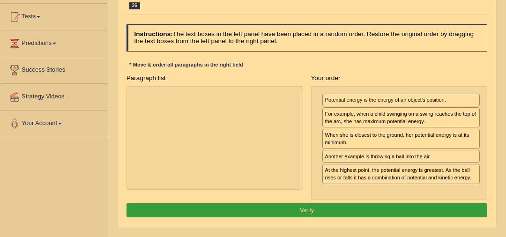
click at [439, 205] on button "Verify" at bounding box center [307, 210] width 361 height 14
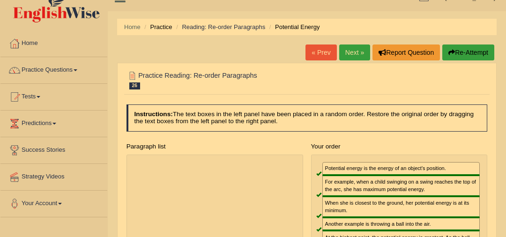
scroll to position [11, 0]
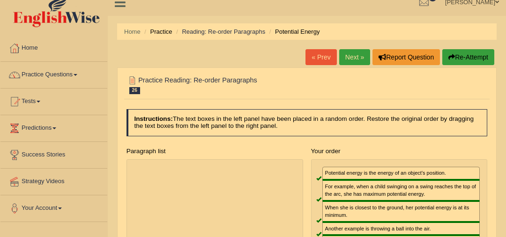
click at [351, 58] on link "Next »" at bounding box center [354, 57] width 31 height 16
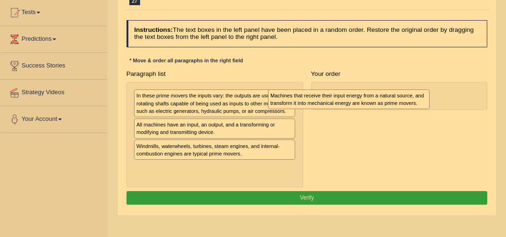
drag, startPoint x: 258, startPoint y: 173, endPoint x: 432, endPoint y: 100, distance: 188.6
click at [430, 101] on div "Machines that receive their input energy from a natural source, and transform i…" at bounding box center [349, 99] width 162 height 20
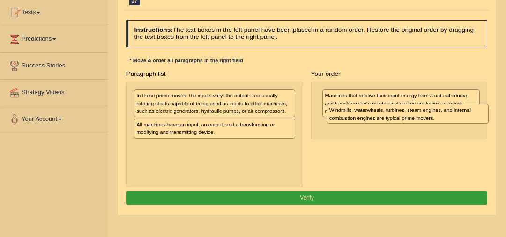
drag, startPoint x: 253, startPoint y: 151, endPoint x: 484, endPoint y: 123, distance: 232.7
click at [484, 123] on div "Paragraph list In these prime movers the inputs vary: the outputs are usually r…" at bounding box center [306, 127] width 369 height 120
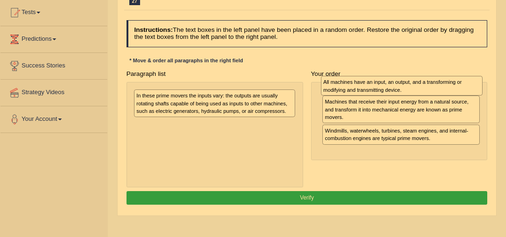
drag, startPoint x: 237, startPoint y: 130, endPoint x: 460, endPoint y: 90, distance: 226.2
click at [460, 90] on div "All machines have an input, an output, and a transforming or modifying and tran…" at bounding box center [402, 86] width 162 height 20
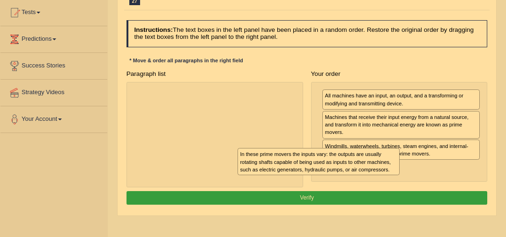
drag, startPoint x: 256, startPoint y: 96, endPoint x: 430, endPoint y: 179, distance: 193.4
click at [400, 175] on div "In these prime movers the inputs vary: the outputs are usually rotating shafts …" at bounding box center [319, 161] width 162 height 27
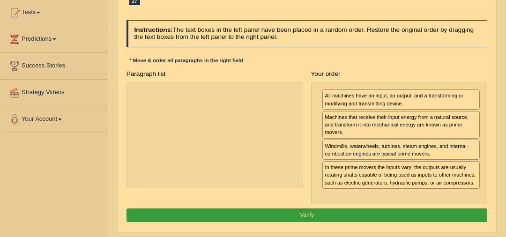
click at [417, 209] on button "Verify" at bounding box center [307, 216] width 361 height 14
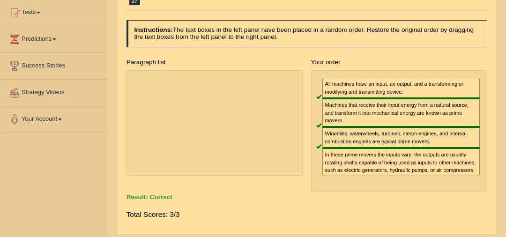
scroll to position [35, 0]
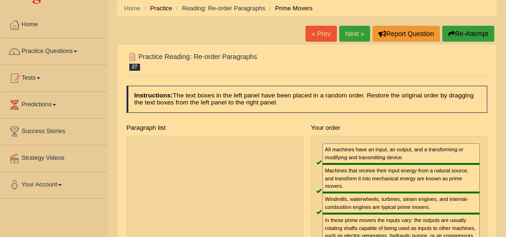
click at [351, 35] on link "Next »" at bounding box center [354, 34] width 31 height 16
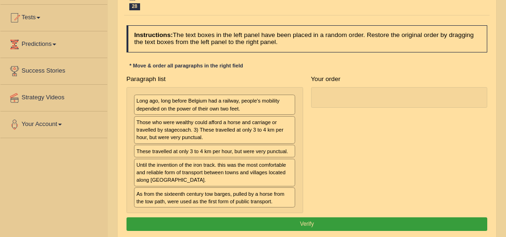
scroll to position [97, 0]
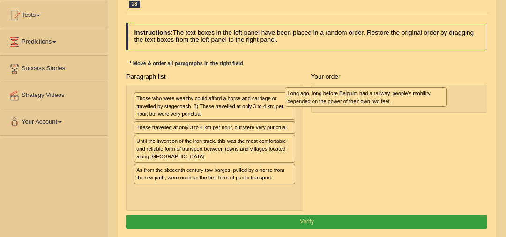
drag, startPoint x: 231, startPoint y: 100, endPoint x: 414, endPoint y: 98, distance: 183.2
click at [414, 98] on div "Long ago, long before Belgium had a railway, people's mobility depended on the …" at bounding box center [366, 97] width 162 height 20
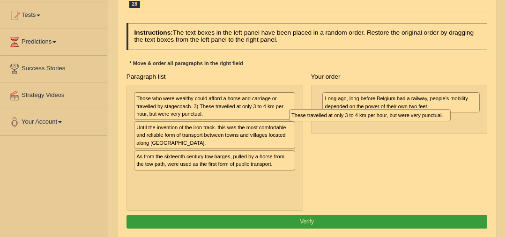
drag, startPoint x: 247, startPoint y: 125, endPoint x: 452, endPoint y: 120, distance: 205.3
click at [452, 120] on div "Paragraph list Those who were wealthy could afford a horse and carriage or trav…" at bounding box center [306, 141] width 369 height 142
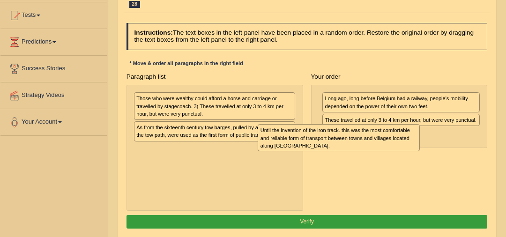
drag, startPoint x: 231, startPoint y: 135, endPoint x: 424, endPoint y: 150, distance: 193.7
click at [420, 150] on div "Until the invention of the iron track. this was the most comfortable and reliab…" at bounding box center [339, 137] width 162 height 27
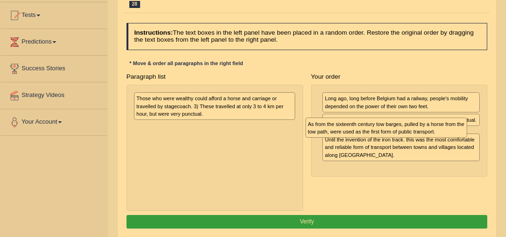
drag, startPoint x: 260, startPoint y: 131, endPoint x: 464, endPoint y: 137, distance: 203.9
click at [464, 137] on div "As from the sixteenth century tow barges, pulled by a horse from the tow path, …" at bounding box center [386, 128] width 162 height 20
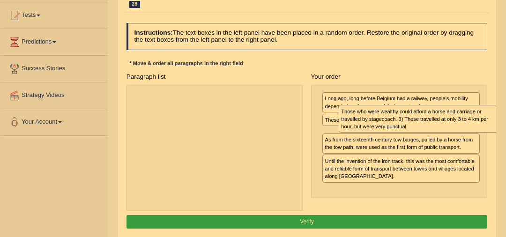
drag, startPoint x: 247, startPoint y: 112, endPoint x: 490, endPoint y: 131, distance: 243.0
click at [490, 131] on div "Those who were wealthy could afford a horse and carriage or travelled by stagec…" at bounding box center [420, 118] width 162 height 27
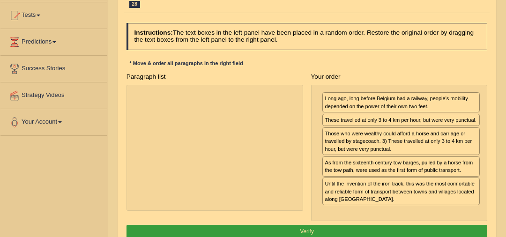
click at [397, 227] on button "Verify" at bounding box center [307, 232] width 361 height 14
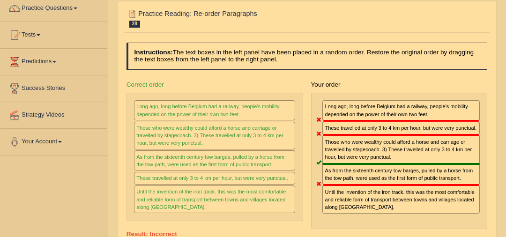
scroll to position [35, 0]
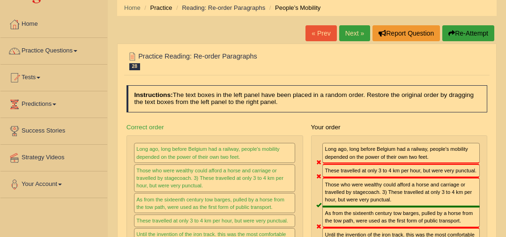
click at [352, 33] on link "Next »" at bounding box center [354, 33] width 31 height 16
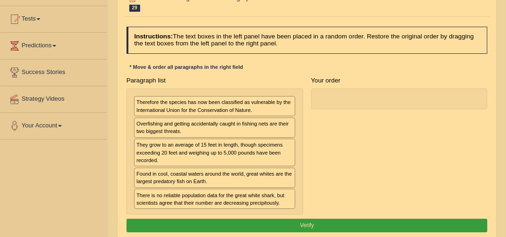
click at [186, 126] on div "Overfishing and getting accidentally caught in fishing nets are their two bigge…" at bounding box center [214, 128] width 161 height 20
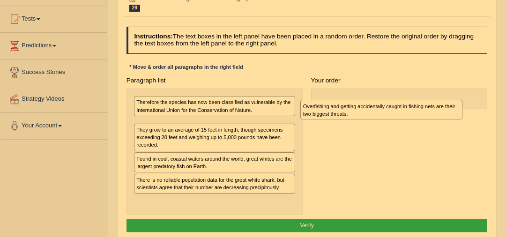
drag, startPoint x: 186, startPoint y: 126, endPoint x: 384, endPoint y: 113, distance: 198.6
click at [384, 113] on div "Overfishing and getting accidentally caught in fishing nets are their two bigge…" at bounding box center [381, 110] width 162 height 20
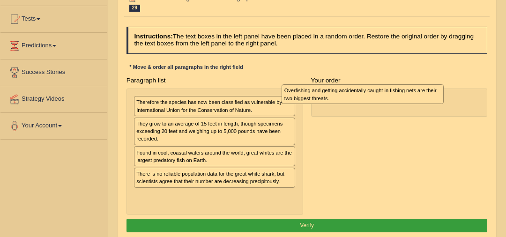
drag, startPoint x: 274, startPoint y: 124, endPoint x: 491, endPoint y: 92, distance: 219.3
click at [491, 92] on div "Paragraph list Therefore the species has now been classified as vulnerable by t…" at bounding box center [306, 145] width 369 height 142
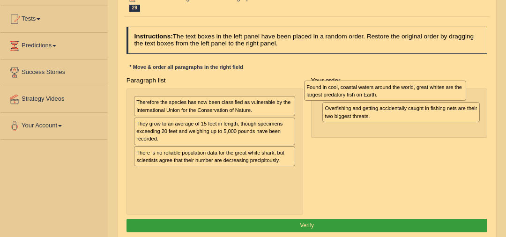
drag, startPoint x: 223, startPoint y: 157, endPoint x: 429, endPoint y: 98, distance: 214.3
click at [429, 98] on div "Found in cool, coastal waters around the world, great whites are the largest pr…" at bounding box center [385, 91] width 162 height 20
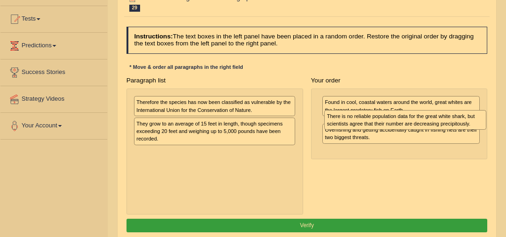
drag, startPoint x: 247, startPoint y: 156, endPoint x: 473, endPoint y: 127, distance: 228.2
click at [473, 127] on div "There is no reliable population data for the great white shark, but scientists …" at bounding box center [405, 120] width 162 height 20
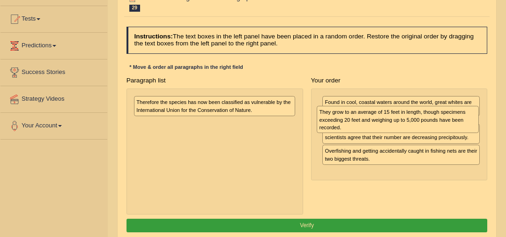
drag, startPoint x: 239, startPoint y: 130, endPoint x: 456, endPoint y: 125, distance: 217.5
click at [456, 125] on div "They grow to an average of 15 feet in length, though specimens exceeding 20 fee…" at bounding box center [398, 119] width 162 height 27
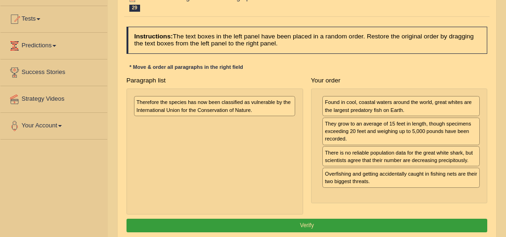
click at [277, 105] on div "Therefore the species has now been classified as vulnerable by the Internationa…" at bounding box center [214, 106] width 161 height 20
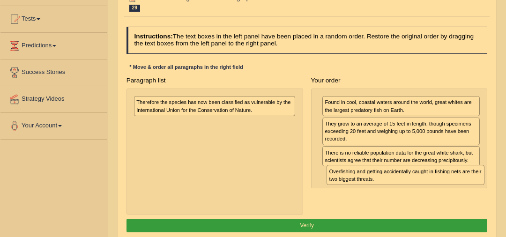
drag, startPoint x: 405, startPoint y: 178, endPoint x: 413, endPoint y: 192, distance: 16.6
click at [413, 192] on div "Paragraph list Therefore the species has now been classified as vulnerable by t…" at bounding box center [306, 145] width 369 height 142
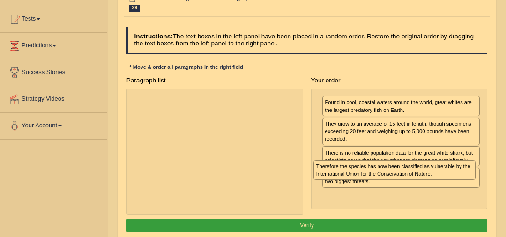
drag, startPoint x: 262, startPoint y: 104, endPoint x: 472, endPoint y: 180, distance: 223.5
click at [472, 180] on div "Paragraph list Therefore the species has now been classified as vulnerable by t…" at bounding box center [306, 145] width 369 height 142
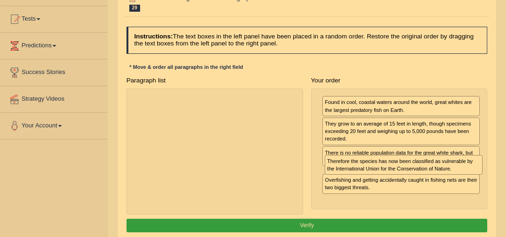
drag, startPoint x: 448, startPoint y: 194, endPoint x: 454, endPoint y: 176, distance: 18.7
click at [454, 176] on div "Found in cool, coastal waters around the world, great whites are the largest pr…" at bounding box center [399, 149] width 177 height 121
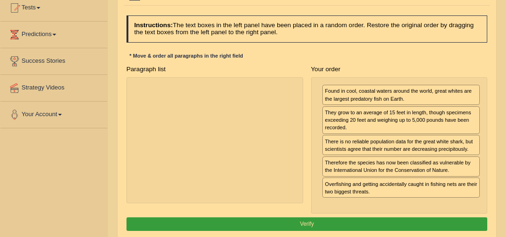
scroll to position [108, 0]
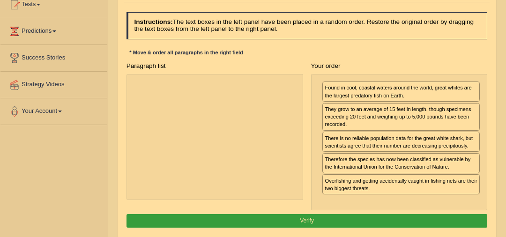
click at [458, 216] on button "Verify" at bounding box center [307, 221] width 361 height 14
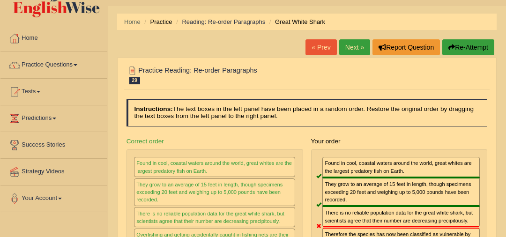
scroll to position [14, 0]
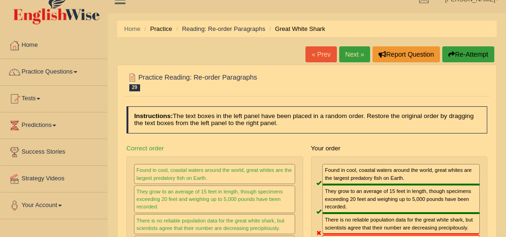
click at [354, 59] on link "Next »" at bounding box center [354, 54] width 31 height 16
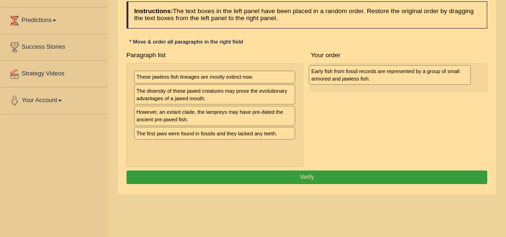
drag, startPoint x: 250, startPoint y: 102, endPoint x: 458, endPoint y: 86, distance: 208.6
click at [458, 86] on div "Paragraph list These jawless fish lineages are mostly extinct now. Early fish f…" at bounding box center [306, 107] width 369 height 119
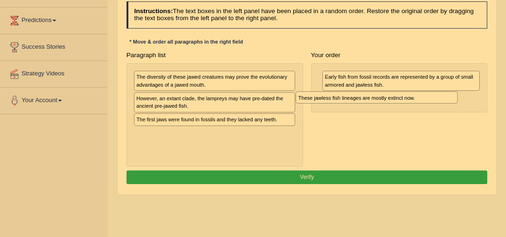
drag, startPoint x: 262, startPoint y: 74, endPoint x: 448, endPoint y: 103, distance: 188.2
click at [448, 103] on div "Paragraph list These jawless fish lineages are mostly extinct now. The diversit…" at bounding box center [306, 107] width 369 height 119
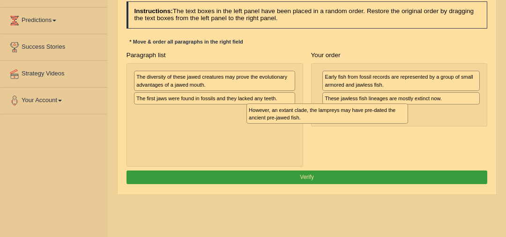
drag, startPoint x: 251, startPoint y: 103, endPoint x: 416, endPoint y: 129, distance: 167.1
click at [416, 129] on div "Paragraph list The diversity of these jawed creatures may prove the evolutionar…" at bounding box center [306, 107] width 369 height 119
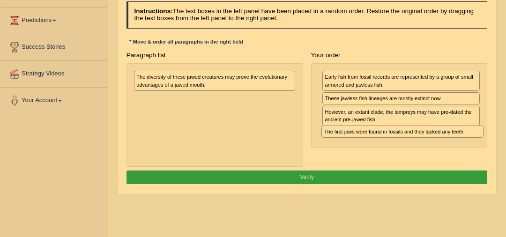
drag, startPoint x: 242, startPoint y: 100, endPoint x: 464, endPoint y: 149, distance: 227.5
click at [464, 149] on div "Paragraph list The diversity of these jawed creatures may prove the evolutionar…" at bounding box center [306, 107] width 369 height 119
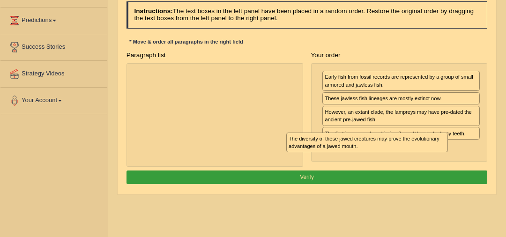
drag, startPoint x: 244, startPoint y: 83, endPoint x: 439, endPoint y: 163, distance: 210.1
click at [439, 163] on div "Paragraph list The diversity of these jawed creatures may prove the evolutionar…" at bounding box center [306, 107] width 369 height 119
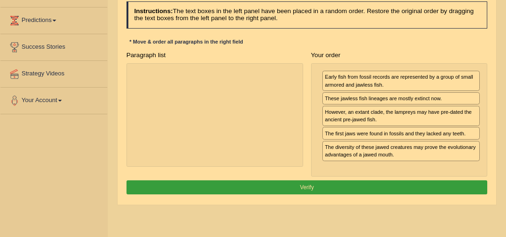
click at [432, 180] on button "Verify" at bounding box center [307, 187] width 361 height 14
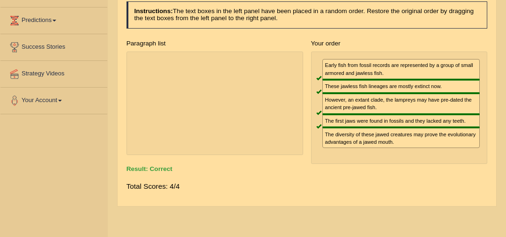
scroll to position [0, 0]
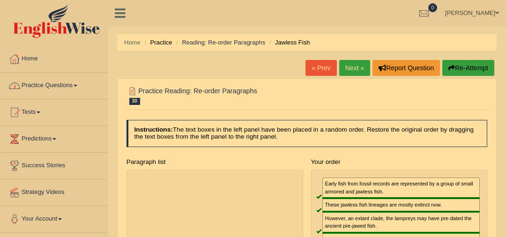
click at [74, 84] on link "Practice Questions" at bounding box center [53, 84] width 107 height 23
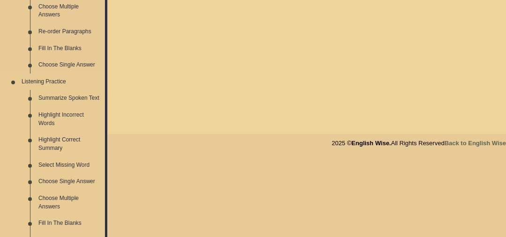
scroll to position [356, 0]
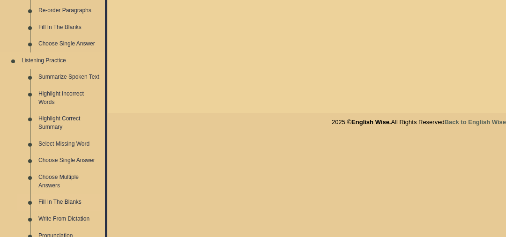
click at [70, 203] on link "Fill In The Blanks" at bounding box center [69, 202] width 71 height 17
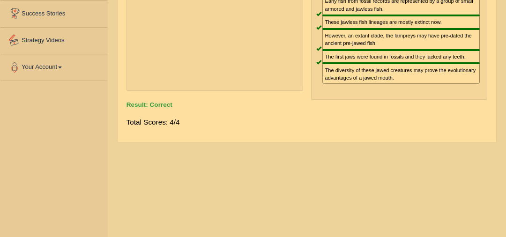
scroll to position [207, 0]
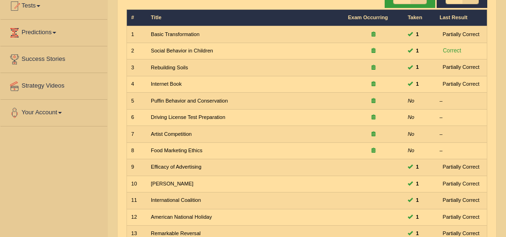
scroll to position [299, 0]
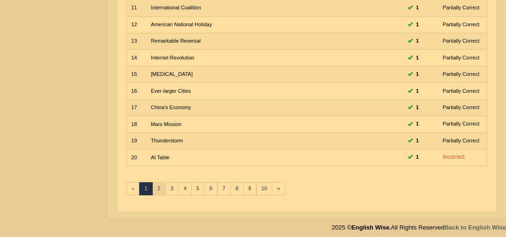
click at [155, 189] on link "2" at bounding box center [159, 188] width 14 height 13
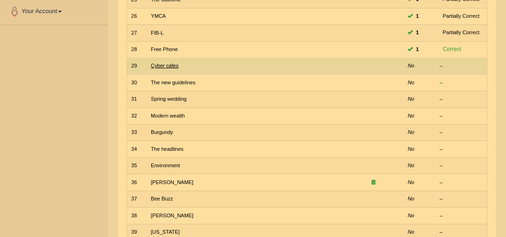
click at [176, 63] on link "Cyber cafes" at bounding box center [165, 66] width 28 height 6
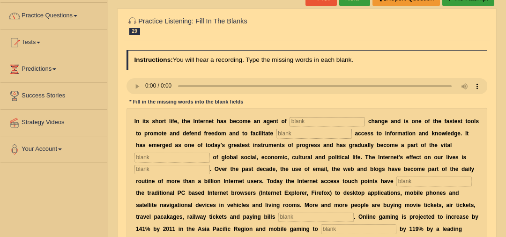
click at [297, 125] on input "text" at bounding box center [327, 121] width 75 height 9
type input "revolutoionary"
click at [300, 130] on input "text" at bounding box center [313, 133] width 75 height 9
type input "democratic"
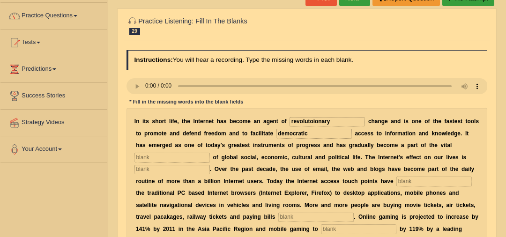
click at [329, 118] on input "revolutoionary" at bounding box center [327, 121] width 75 height 9
type input "revolutionary"
click at [189, 161] on input "text" at bounding box center [171, 157] width 75 height 9
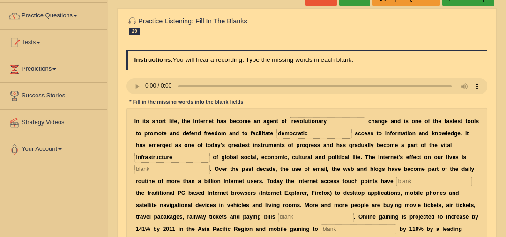
type input "infrastructure"
click at [180, 167] on input "text" at bounding box center [171, 169] width 75 height 9
type input "prebased"
click at [450, 186] on div "I n i t s s h o r t l i f e , t h e I n t e r n e t h a s b e c o m e a n a g e…" at bounding box center [307, 205] width 361 height 195
click at [447, 185] on input "text" at bounding box center [433, 181] width 75 height 9
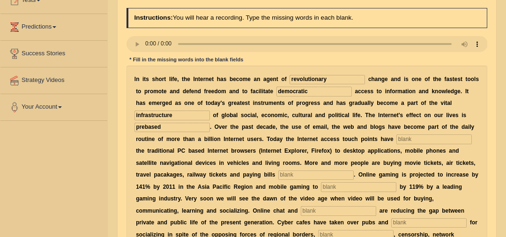
scroll to position [142, 0]
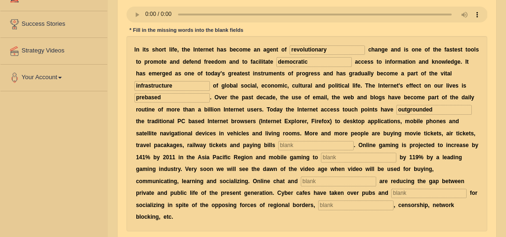
type input "outgrounded"
click at [281, 150] on input "text" at bounding box center [315, 145] width 75 height 9
type input "online"
click at [321, 156] on input "text" at bounding box center [358, 157] width 75 height 9
type input "increase"
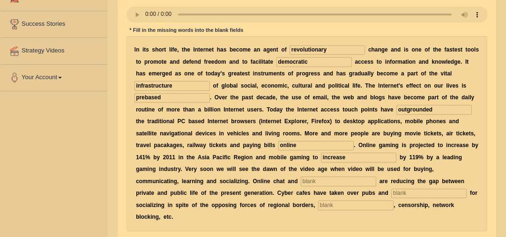
click at [301, 183] on input "text" at bounding box center [338, 181] width 75 height 9
type input "blogs"
click at [391, 196] on input "text" at bounding box center [428, 193] width 75 height 9
type input "bars"
click at [318, 203] on input "text" at bounding box center [355, 205] width 75 height 9
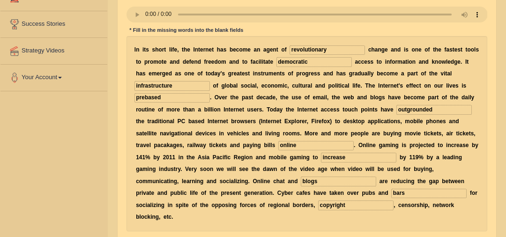
type input "copyright"
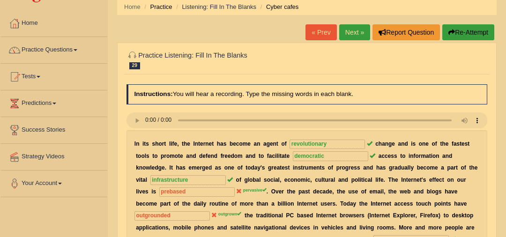
scroll to position [36, 0]
click at [349, 37] on link "Next »" at bounding box center [354, 32] width 31 height 16
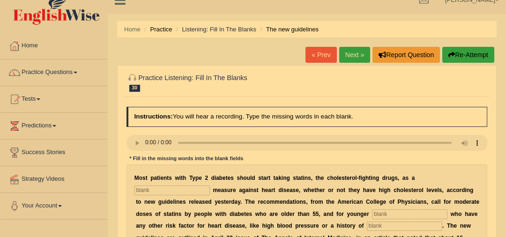
scroll to position [14, 0]
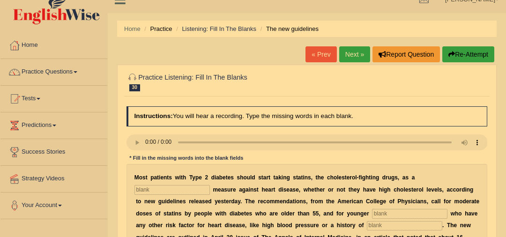
click at [159, 187] on input "text" at bounding box center [171, 189] width 75 height 9
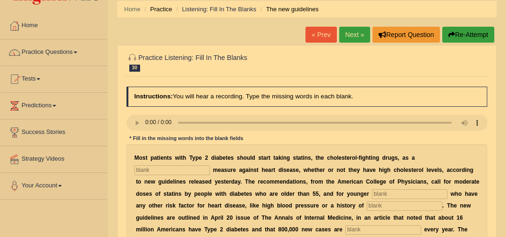
scroll to position [43, 0]
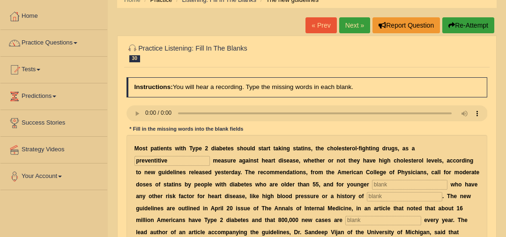
type input "preventitive"
click at [372, 183] on input "text" at bounding box center [409, 184] width 75 height 9
type input "patients"
click at [369, 198] on input "text" at bounding box center [404, 196] width 75 height 9
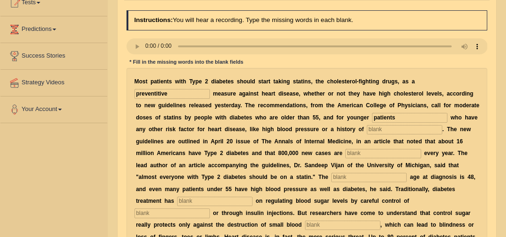
scroll to position [111, 0]
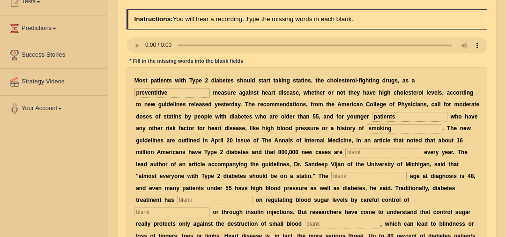
type input "smoking"
click at [345, 155] on input "text" at bounding box center [382, 152] width 75 height 9
type input "diagnosed"
click at [331, 178] on input "text" at bounding box center [368, 176] width 75 height 9
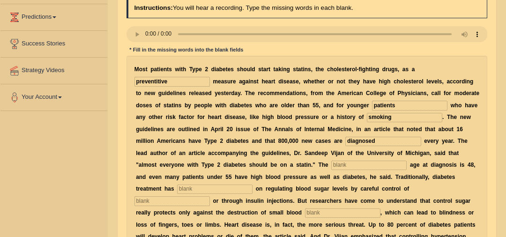
scroll to position [126, 0]
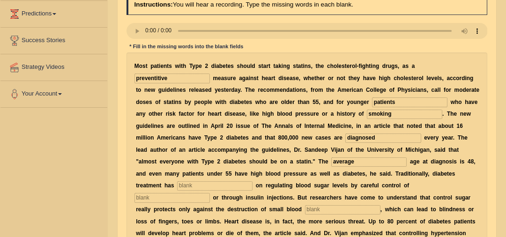
type input "average"
click at [253, 181] on input "text" at bounding box center [214, 185] width 75 height 9
type input "focused"
click at [210, 193] on input "text" at bounding box center [171, 197] width 75 height 9
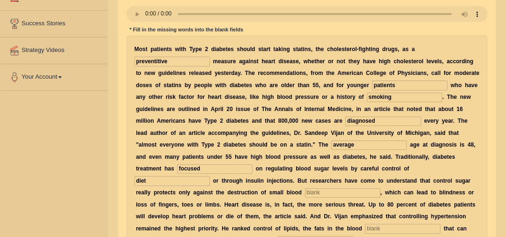
scroll to position [188, 0]
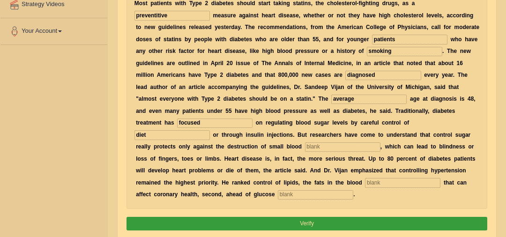
type input "diet"
click at [380, 142] on input "text" at bounding box center [342, 146] width 75 height 9
type input "vassels"
click at [365, 178] on input "text" at bounding box center [402, 182] width 75 height 9
click at [365, 182] on input "text" at bounding box center [402, 182] width 75 height 9
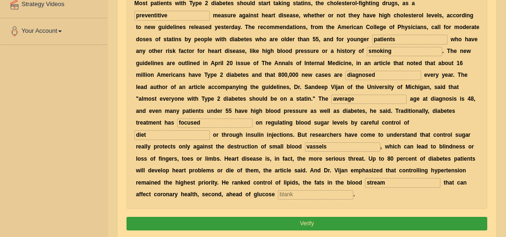
type input "stream"
click at [353, 190] on input "text" at bounding box center [315, 194] width 75 height 9
type input "regulation"
click at [395, 217] on button "Verify" at bounding box center [307, 224] width 361 height 14
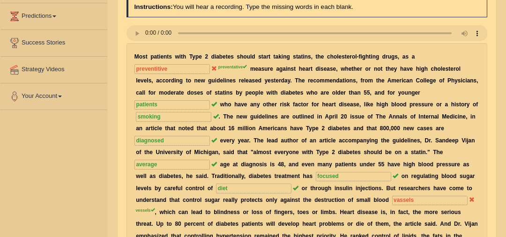
scroll to position [90, 0]
